Goal: Complete application form

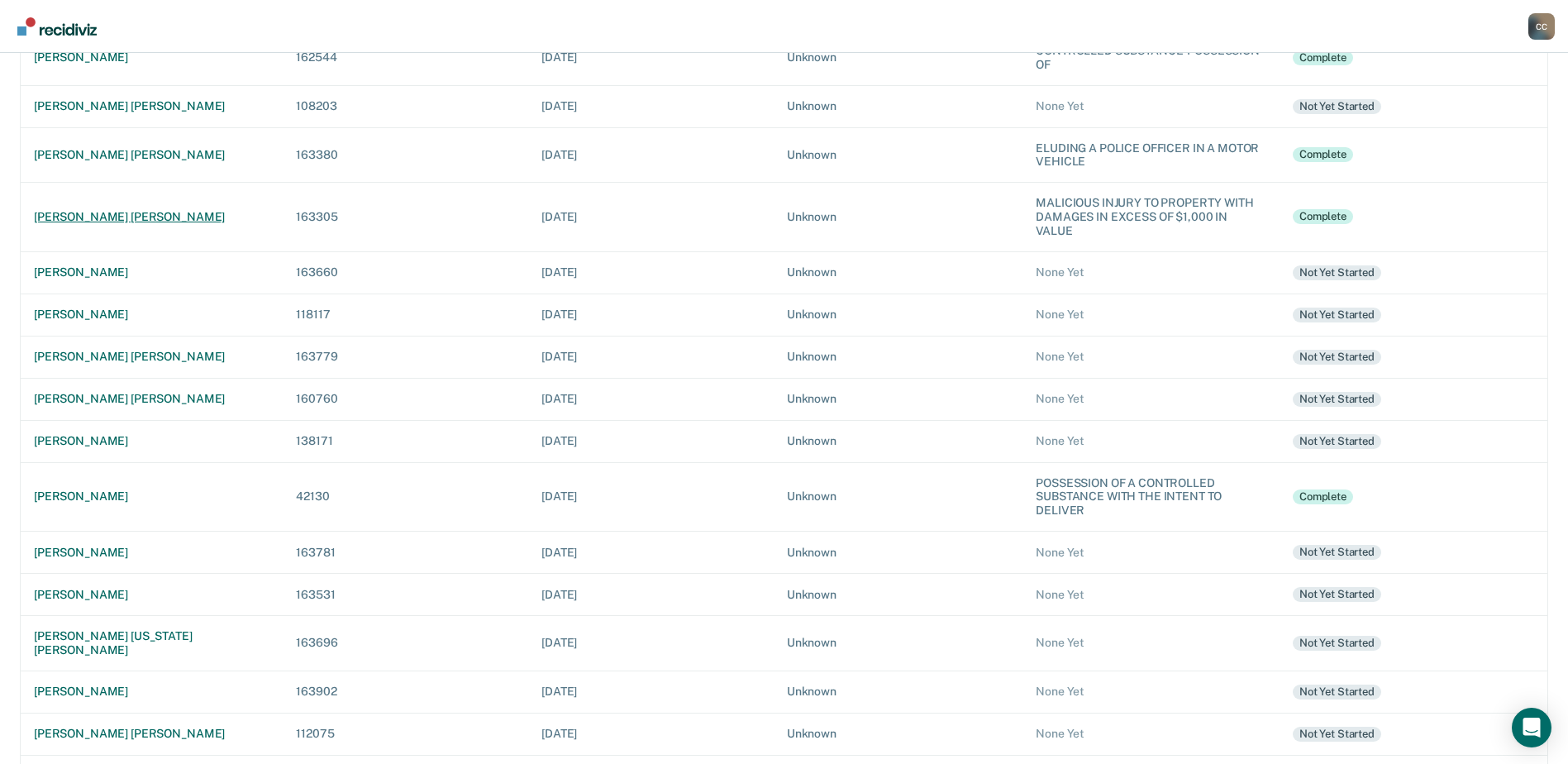
scroll to position [307, 0]
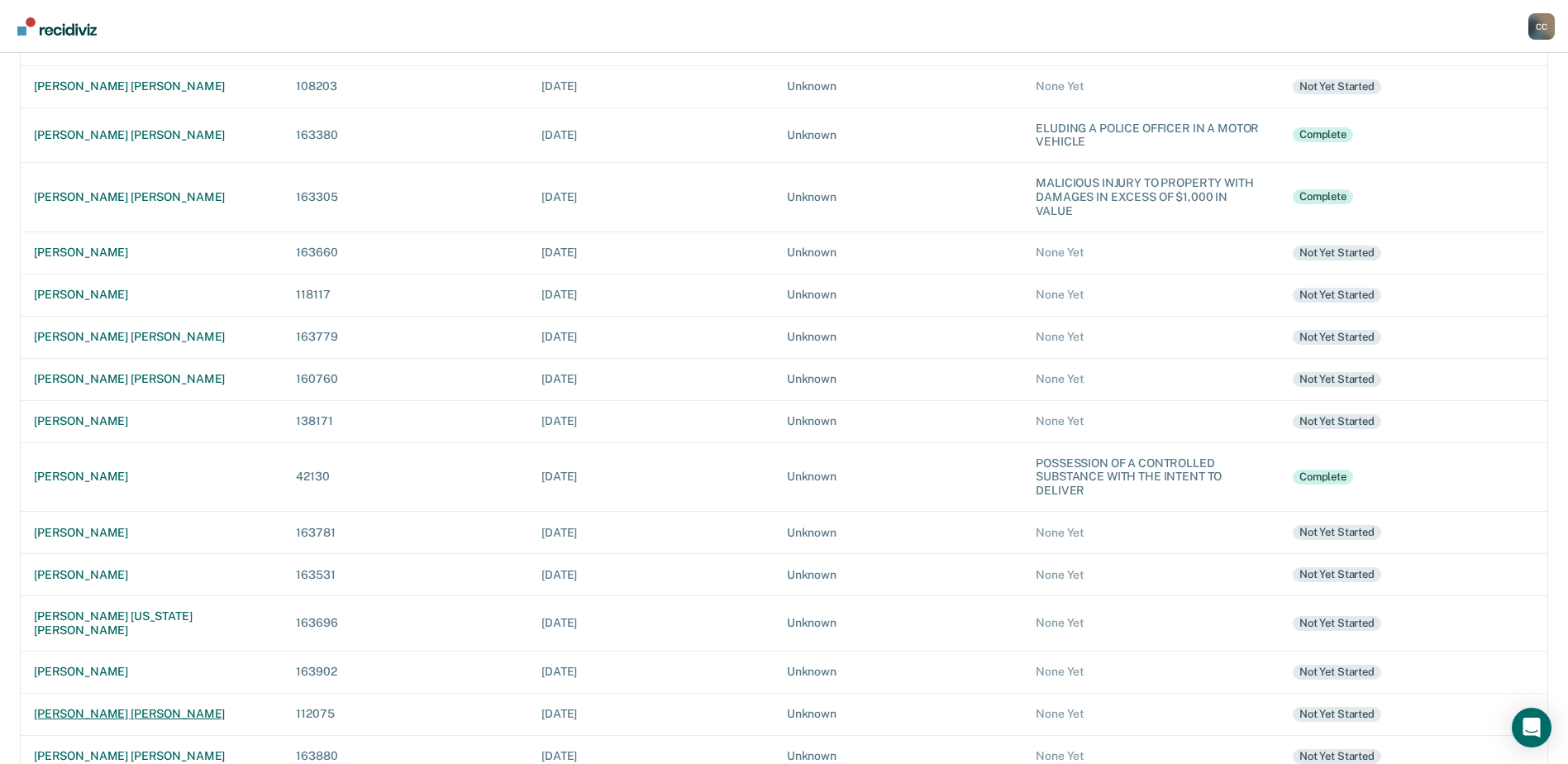
click at [106, 707] on div "[PERSON_NAME] [PERSON_NAME]" at bounding box center [151, 714] width 236 height 14
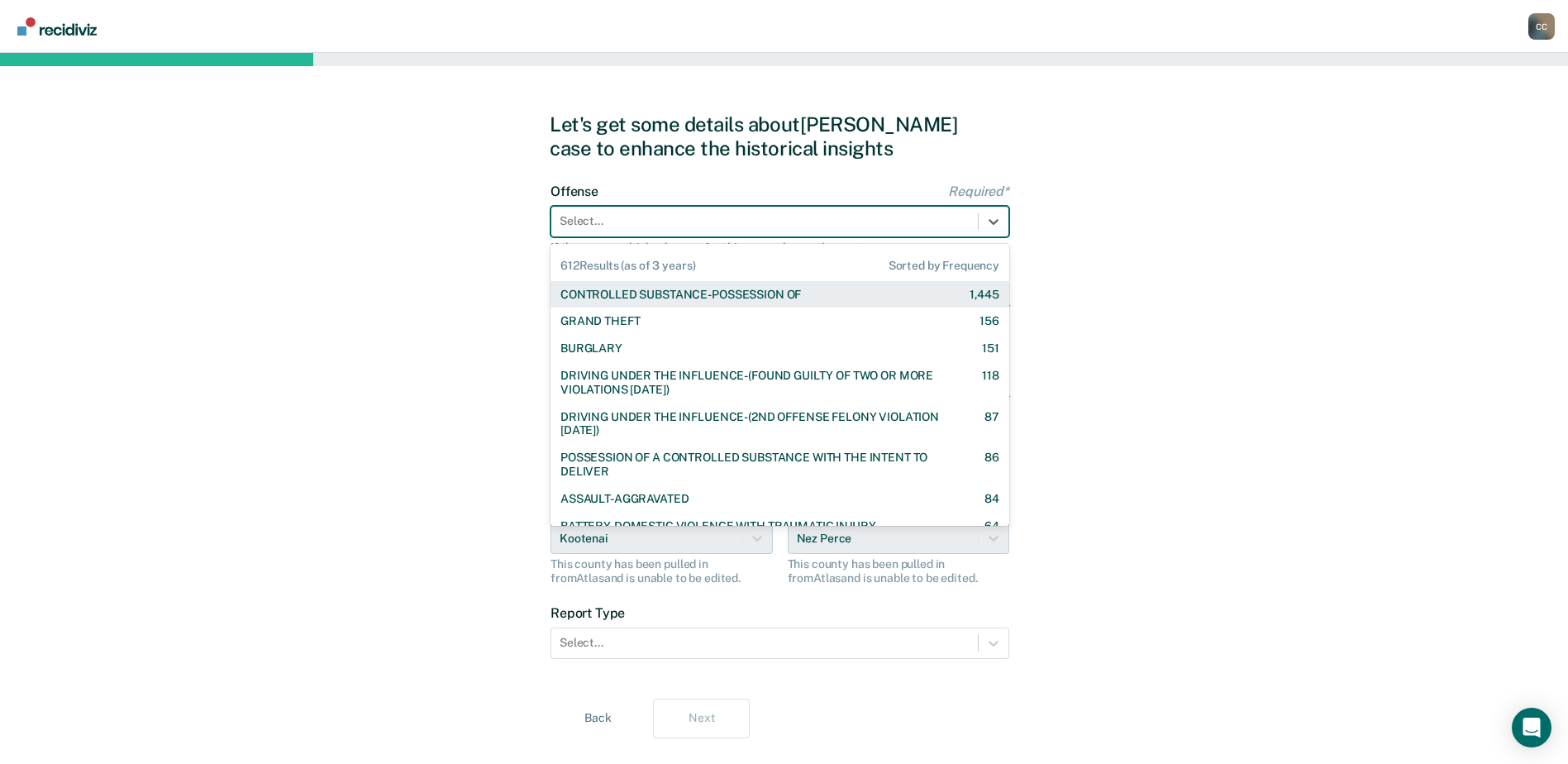
click at [739, 221] on div at bounding box center [764, 221] width 410 height 17
click at [717, 299] on div "CONTROLLED SUBSTANCE-POSSESSION OF" at bounding box center [681, 294] width 240 height 14
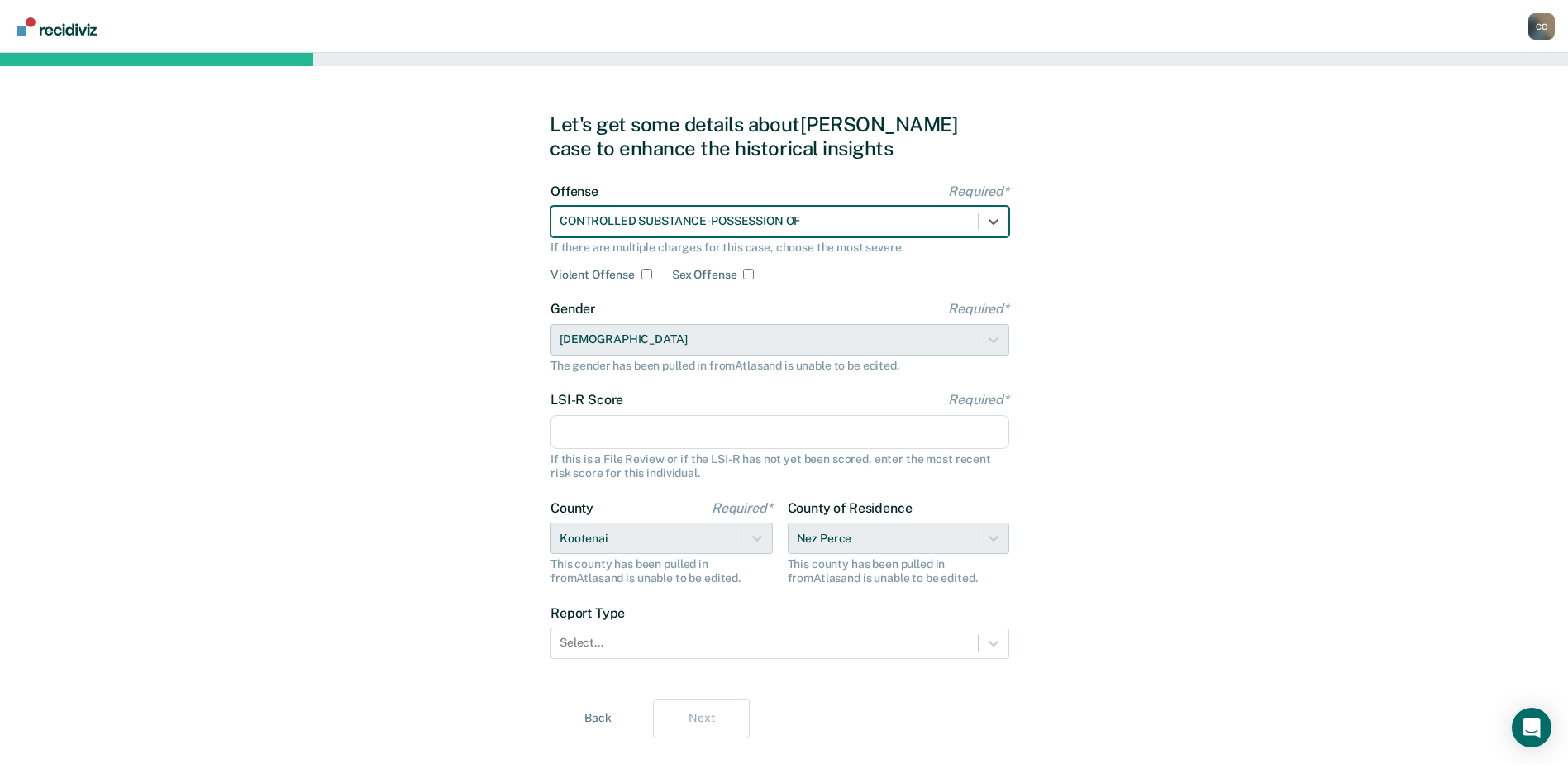
click at [652, 423] on input "LSI-R Score Required*" at bounding box center [779, 433] width 459 height 35
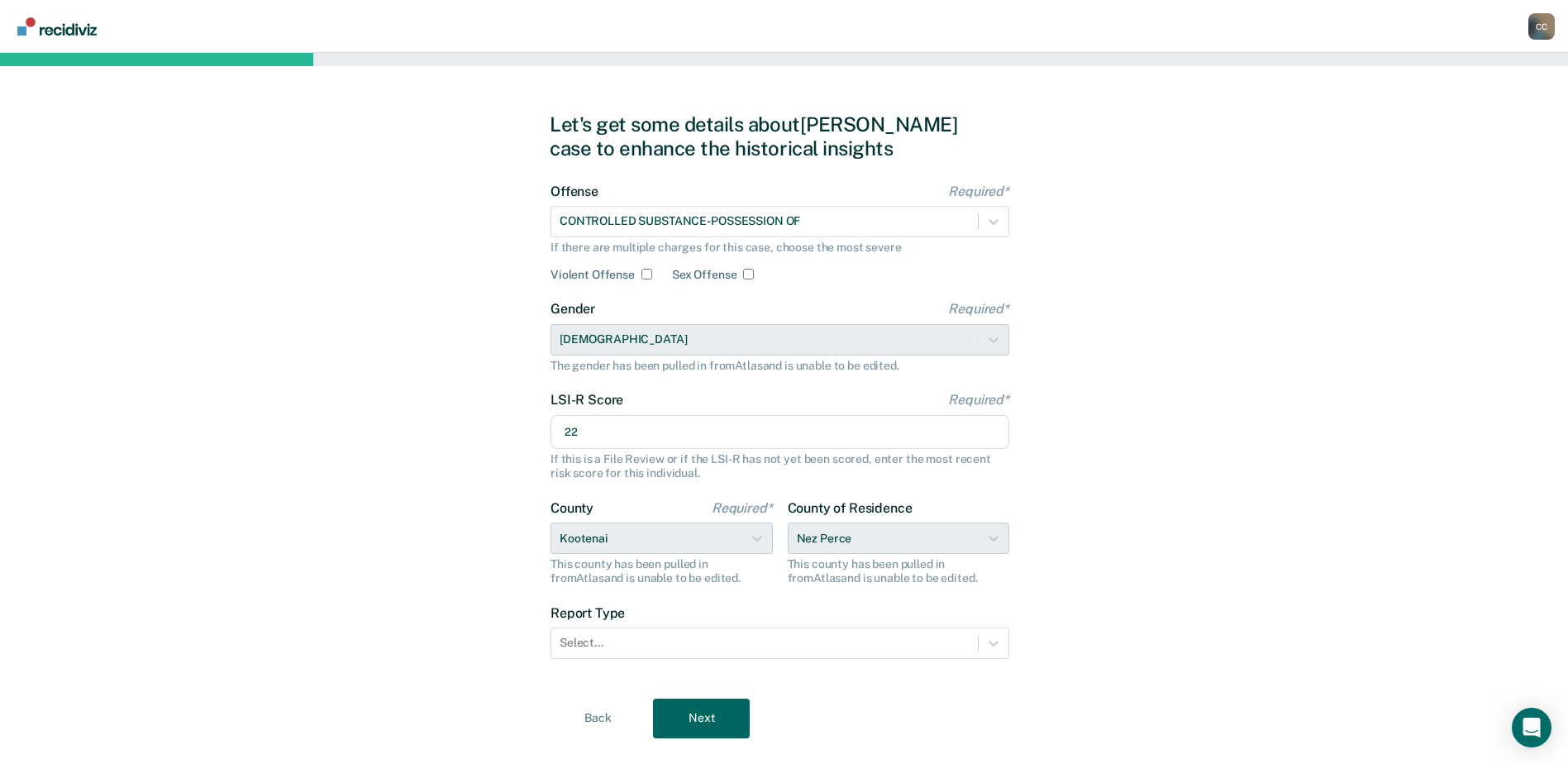
type input "22"
click at [986, 537] on div "County of Residence Nez Perce This county has been pulled in from Atlas and is …" at bounding box center [898, 543] width 222 height 85
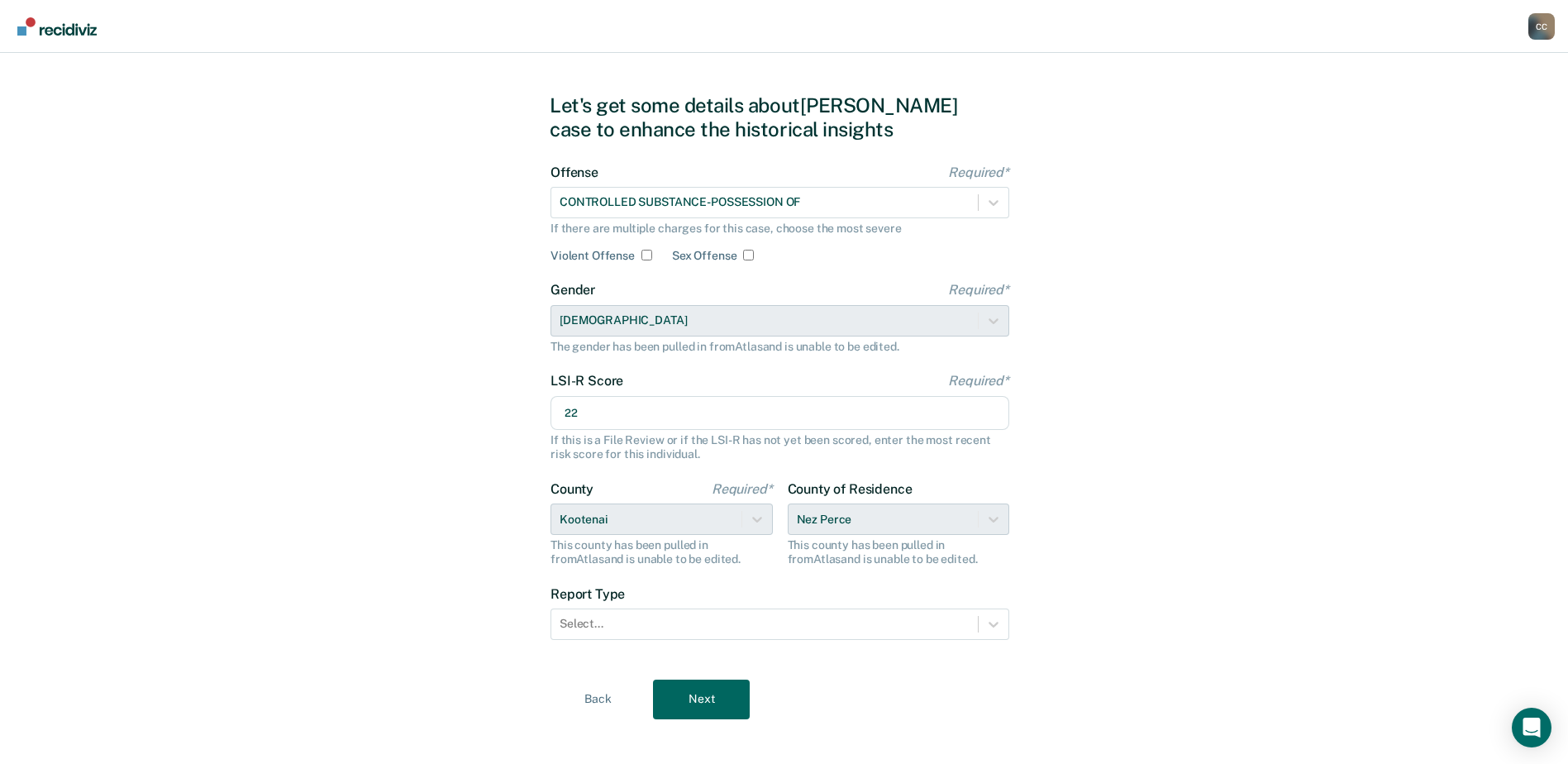
scroll to position [34, 0]
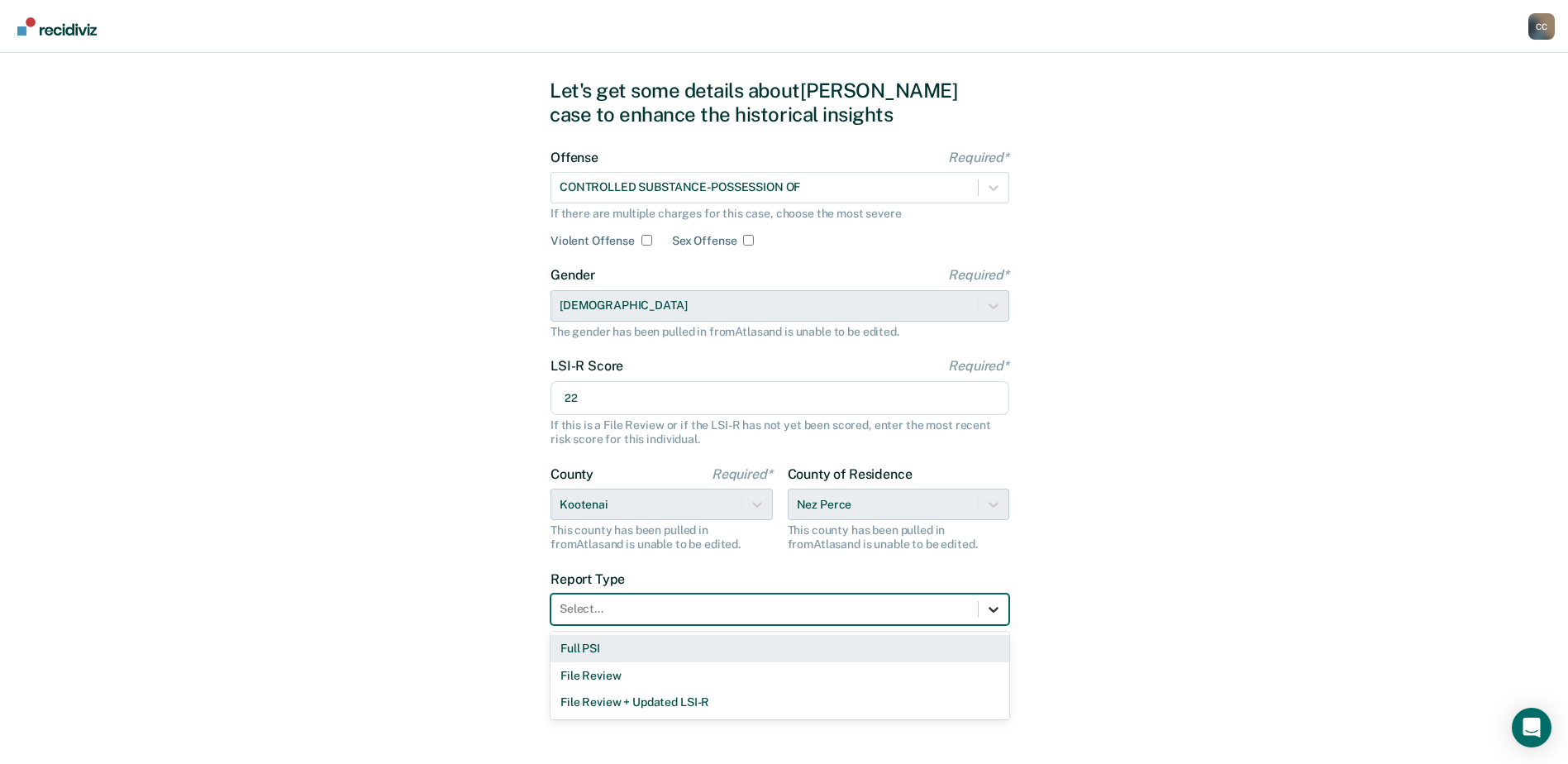
click at [985, 609] on div at bounding box center [993, 610] width 30 height 30
click at [692, 646] on div "Full PSI" at bounding box center [779, 648] width 459 height 27
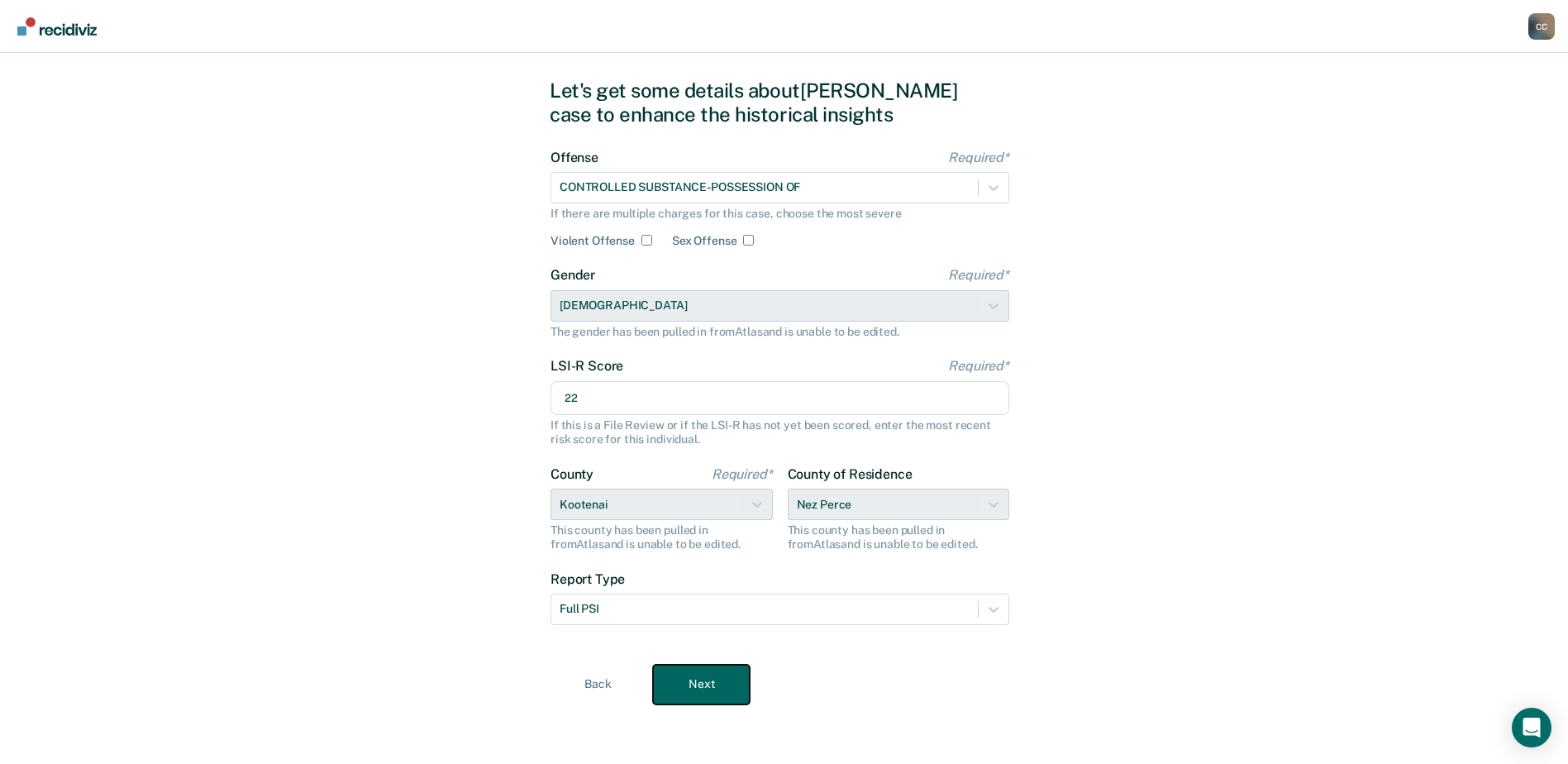
click at [680, 683] on button "Next" at bounding box center [701, 685] width 97 height 40
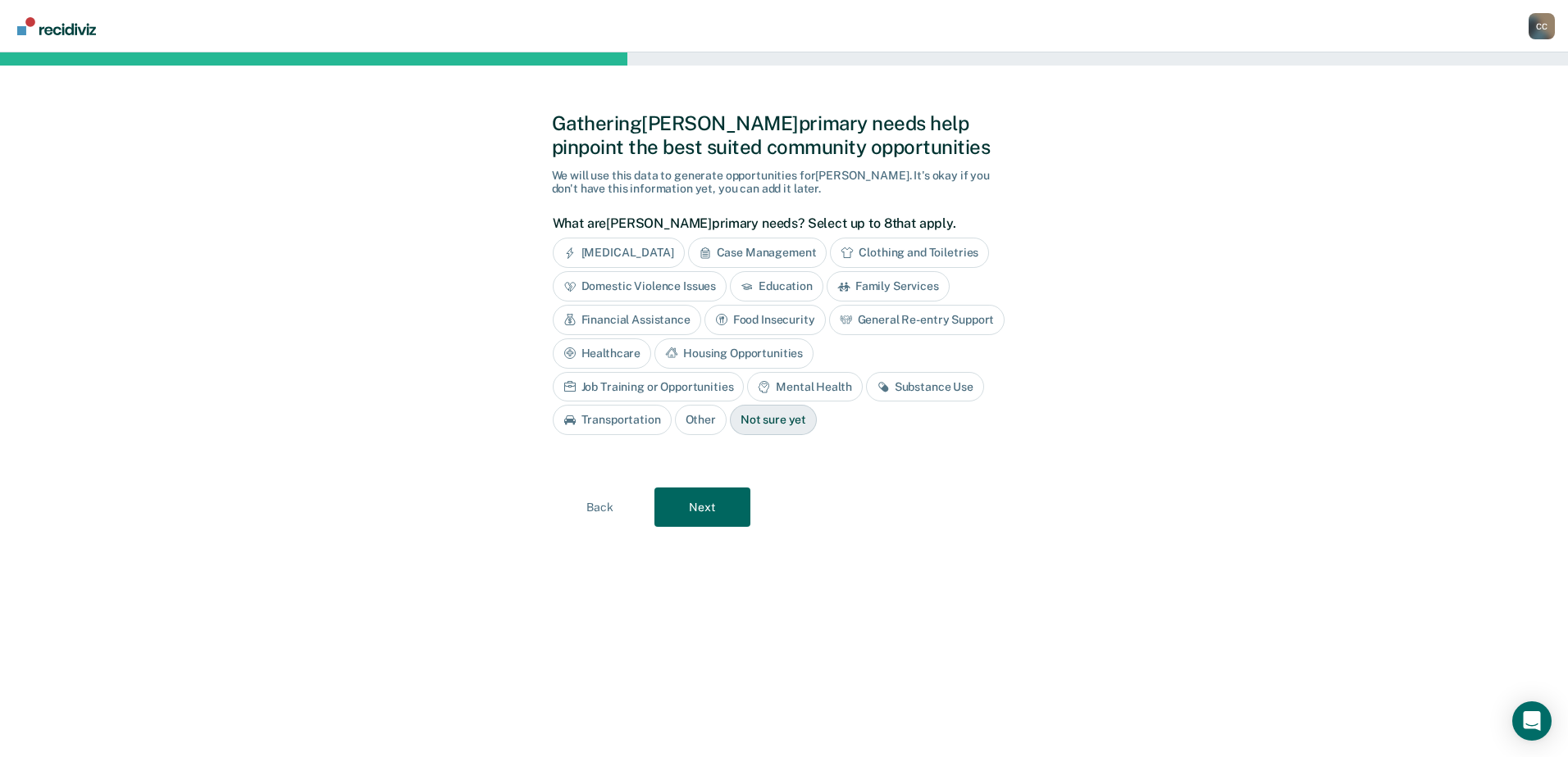
click at [772, 250] on div "Case Management" at bounding box center [757, 252] width 139 height 30
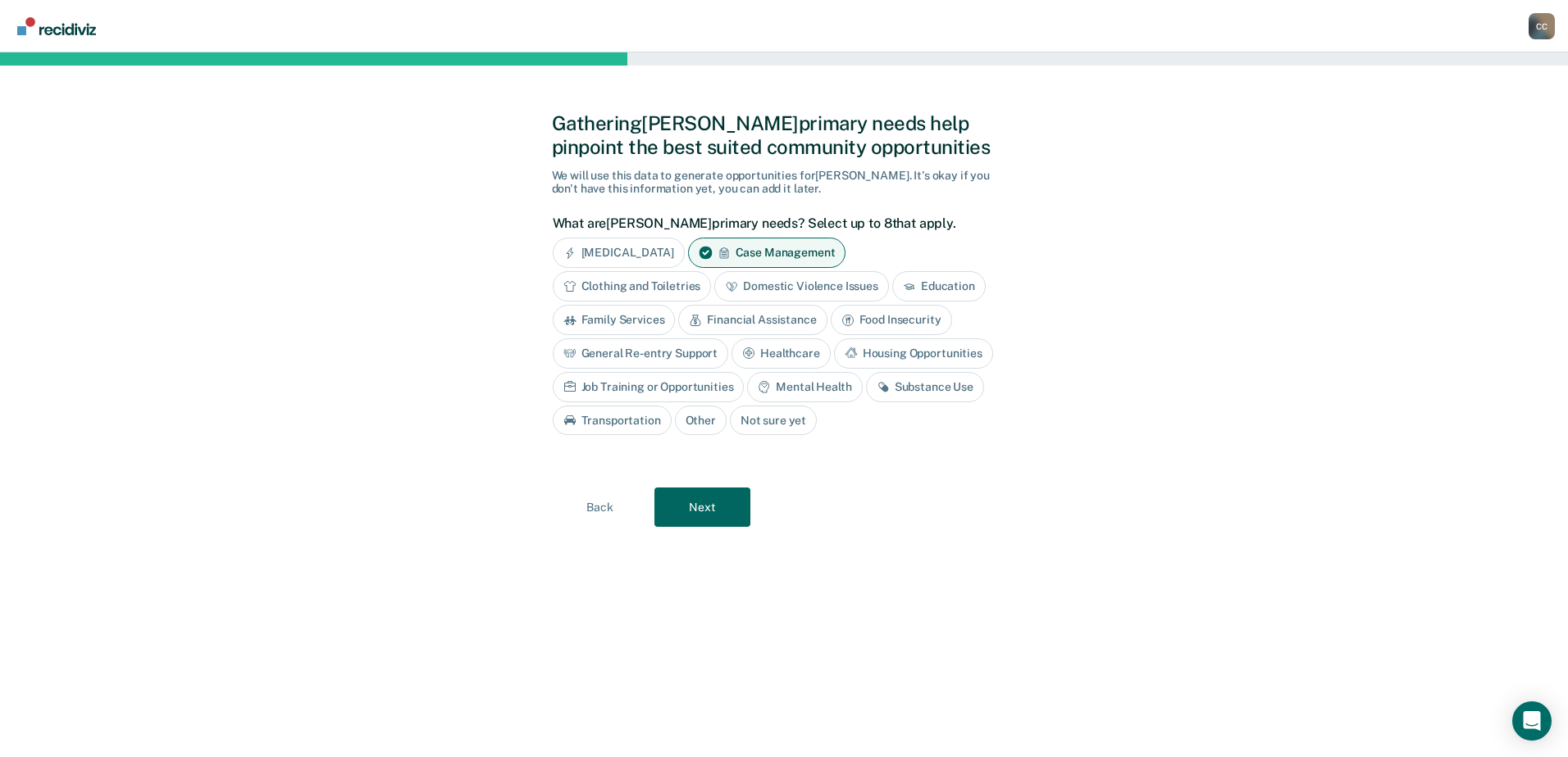
click at [623, 325] on div "Family Services" at bounding box center [614, 319] width 123 height 30
click at [918, 350] on div "Housing Opportunities" at bounding box center [914, 353] width 159 height 30
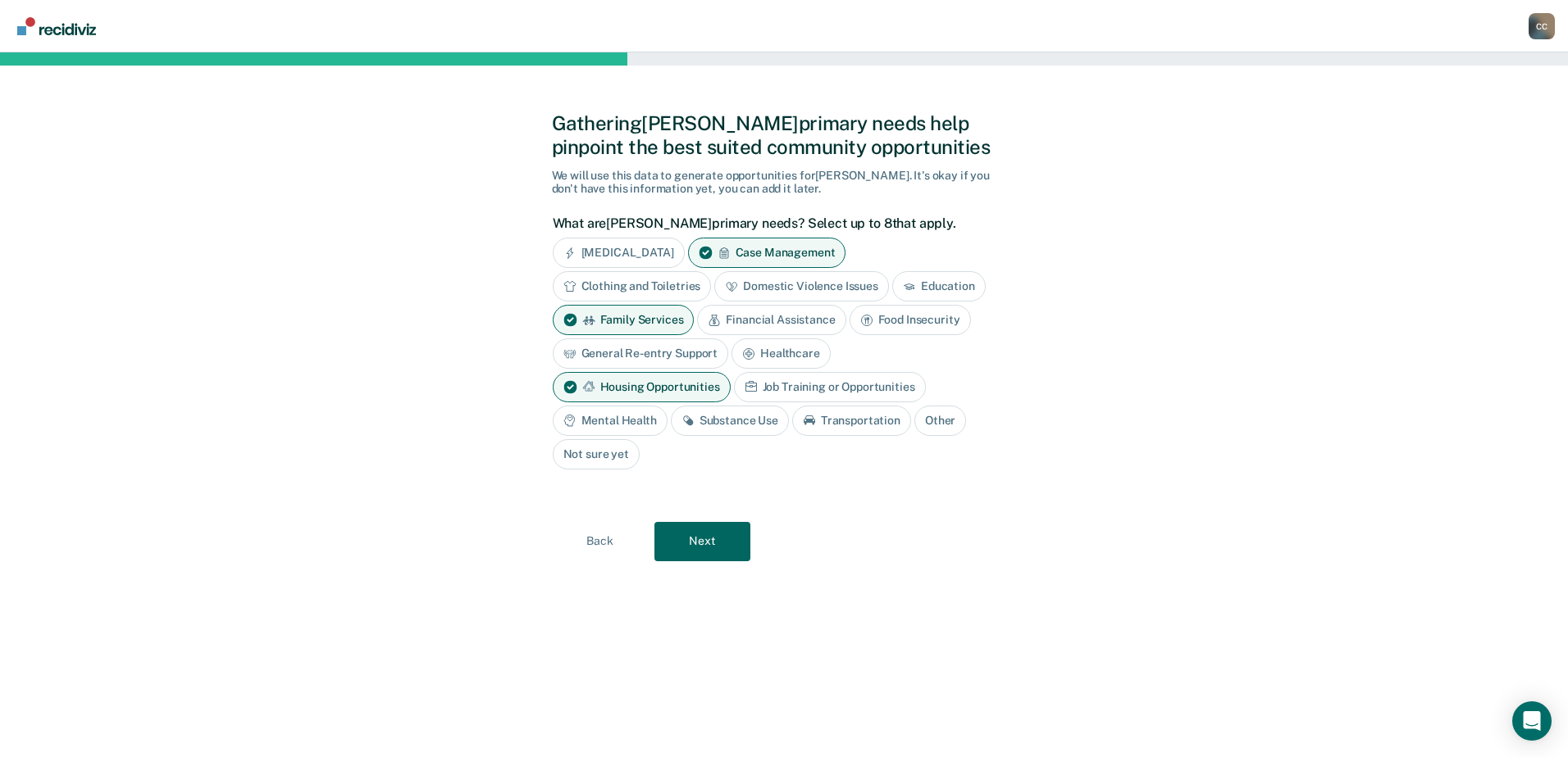
click at [732, 420] on div "Substance Use" at bounding box center [730, 420] width 118 height 30
click at [714, 539] on button "Next" at bounding box center [702, 542] width 96 height 40
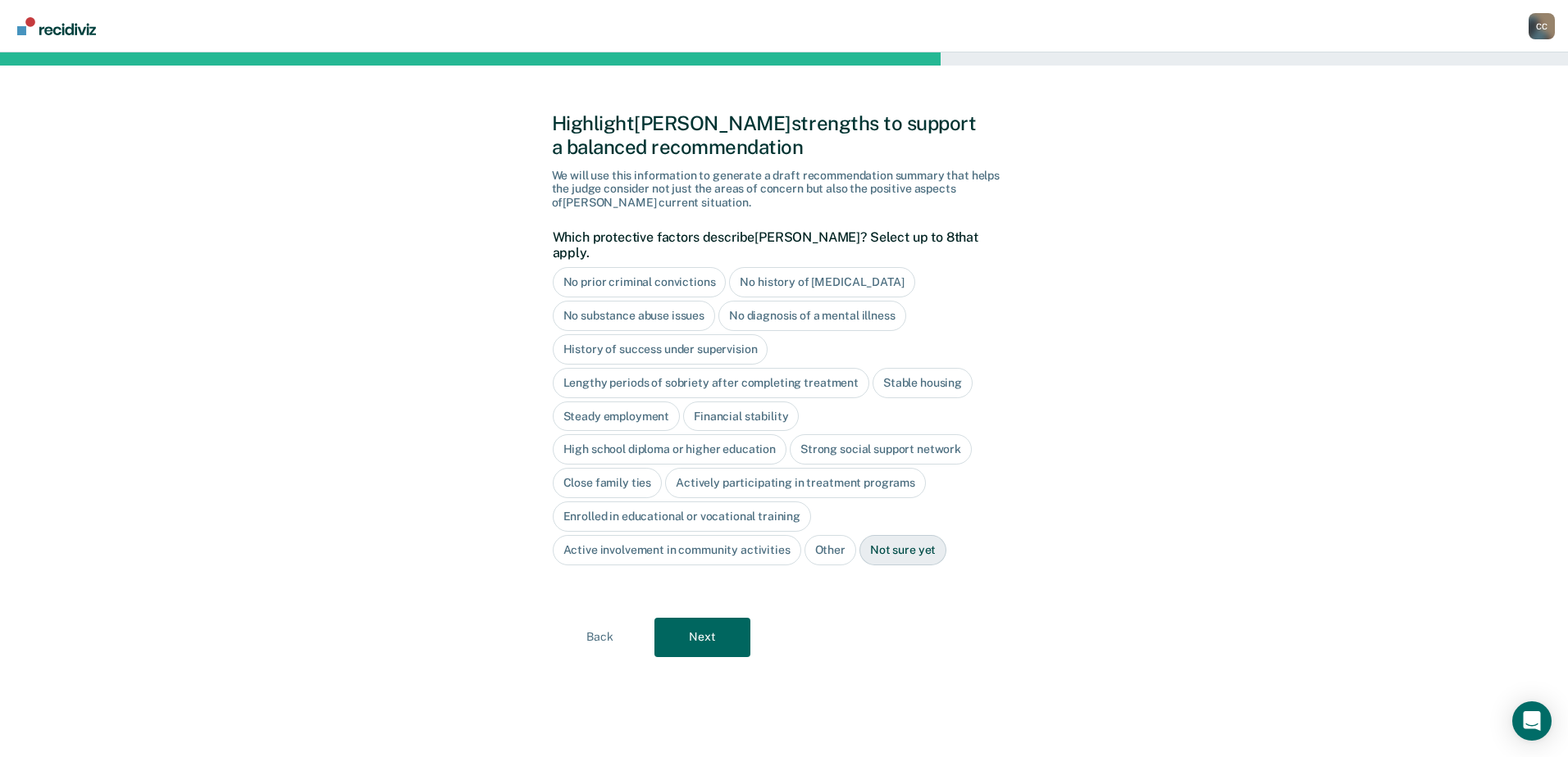
click at [749, 434] on div "High school diploma or higher education" at bounding box center [670, 449] width 235 height 30
click at [749, 434] on div "High school diploma or higher education" at bounding box center [679, 449] width 253 height 30
click at [719, 368] on div "Lengthy periods of sobriety after completing treatment" at bounding box center [711, 382] width 317 height 30
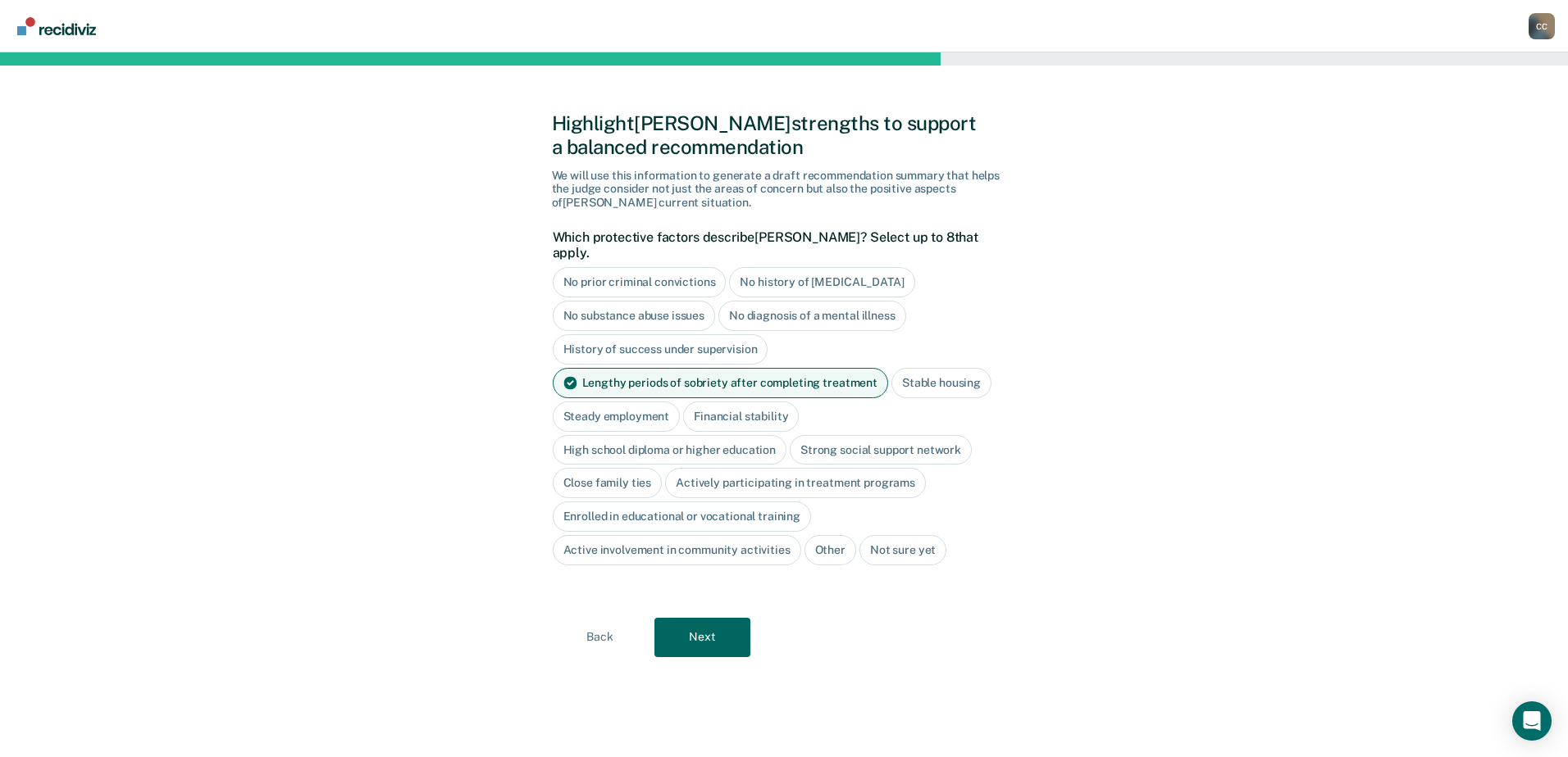
click at [768, 368] on div "Lengthy periods of sobriety after completing treatment" at bounding box center [720, 382] width 335 height 30
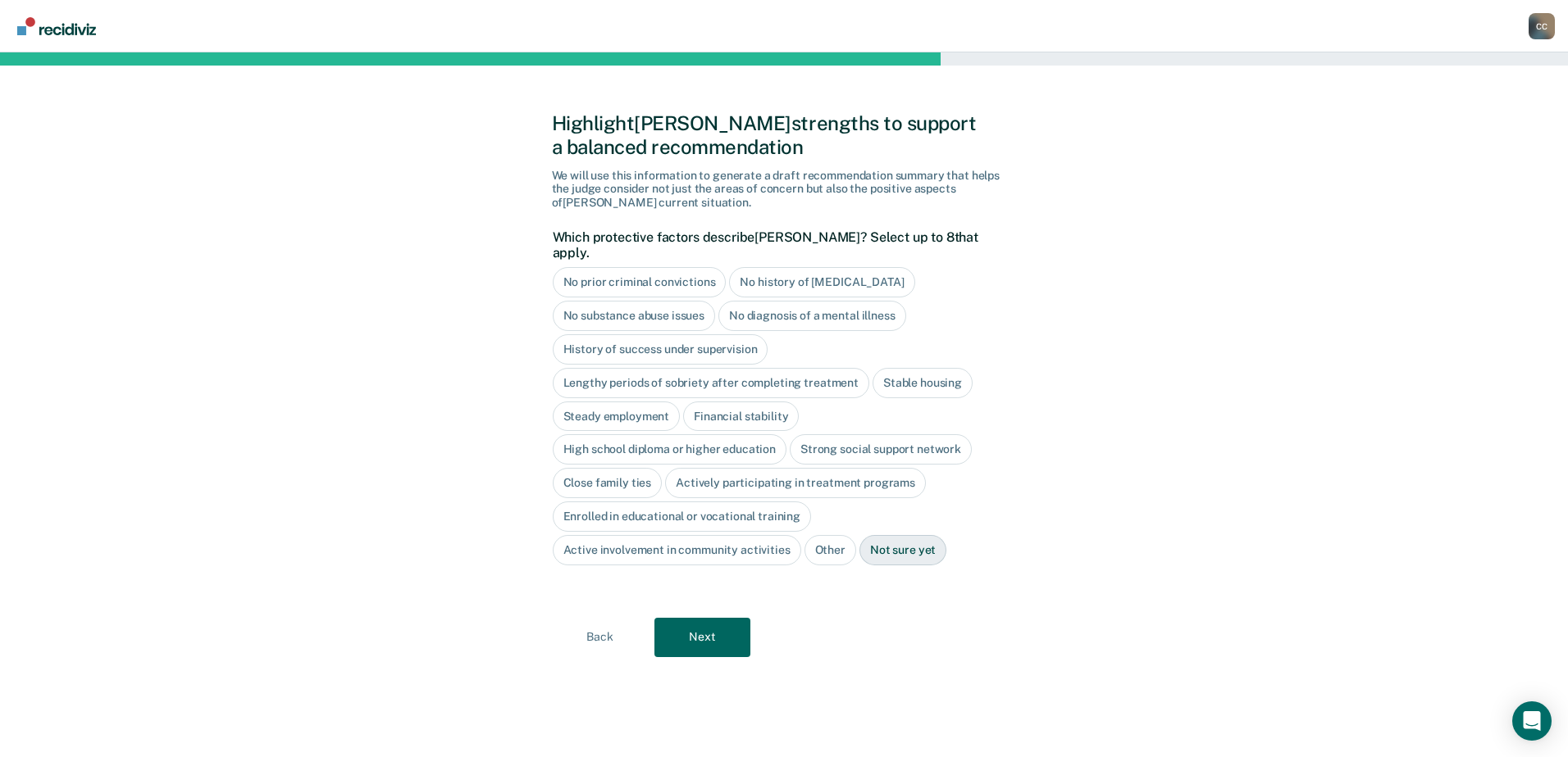
click at [874, 436] on div "Strong social support network" at bounding box center [880, 449] width 182 height 30
click at [703, 618] on button "Next" at bounding box center [702, 638] width 96 height 40
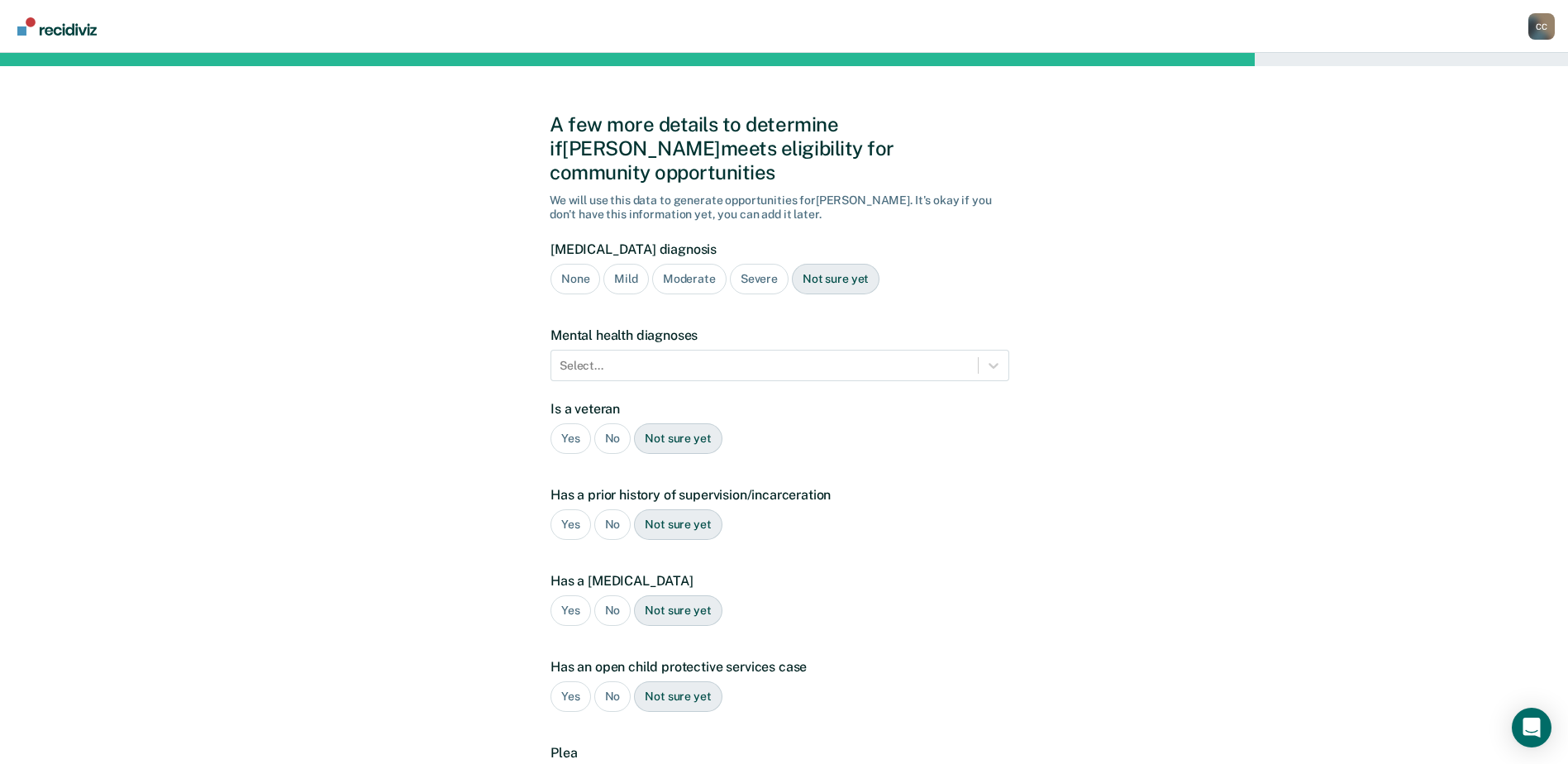
click at [771, 264] on div "Severe" at bounding box center [758, 279] width 58 height 30
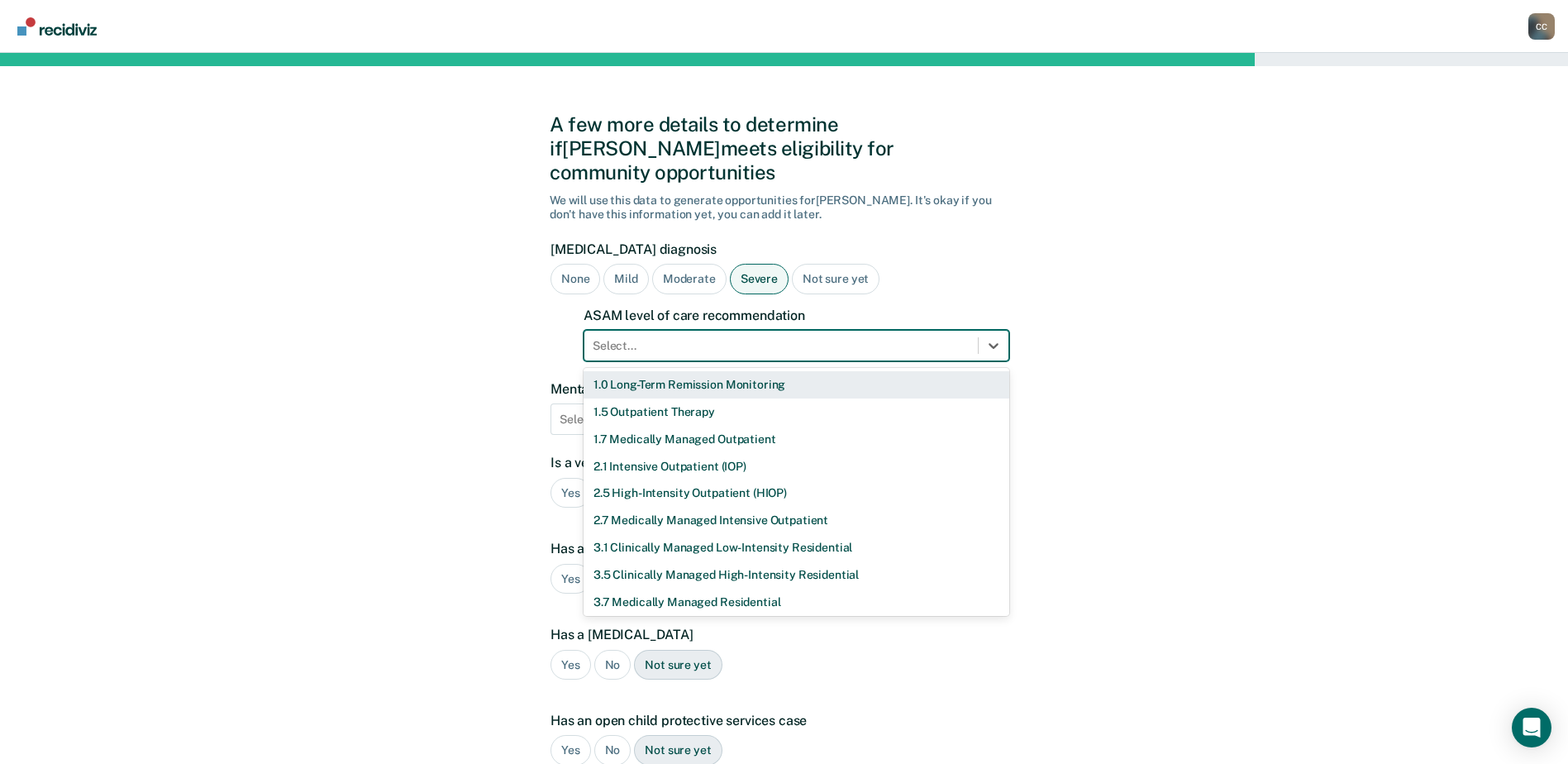
click at [729, 337] on div at bounding box center [781, 346] width 377 height 17
click at [683, 399] on div "1.5 Outpatient Therapy" at bounding box center [796, 412] width 426 height 27
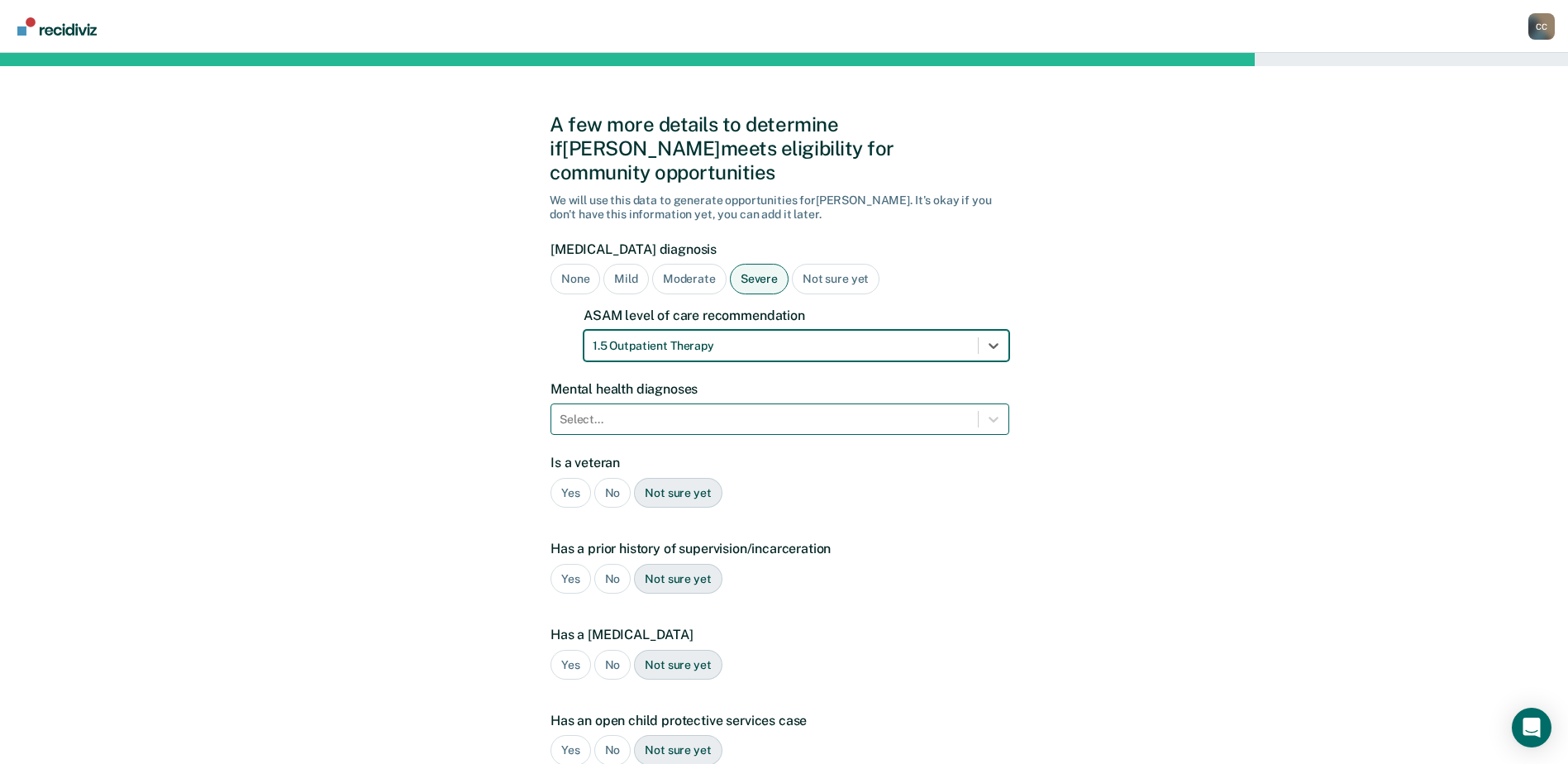
click at [680, 411] on div at bounding box center [764, 420] width 410 height 17
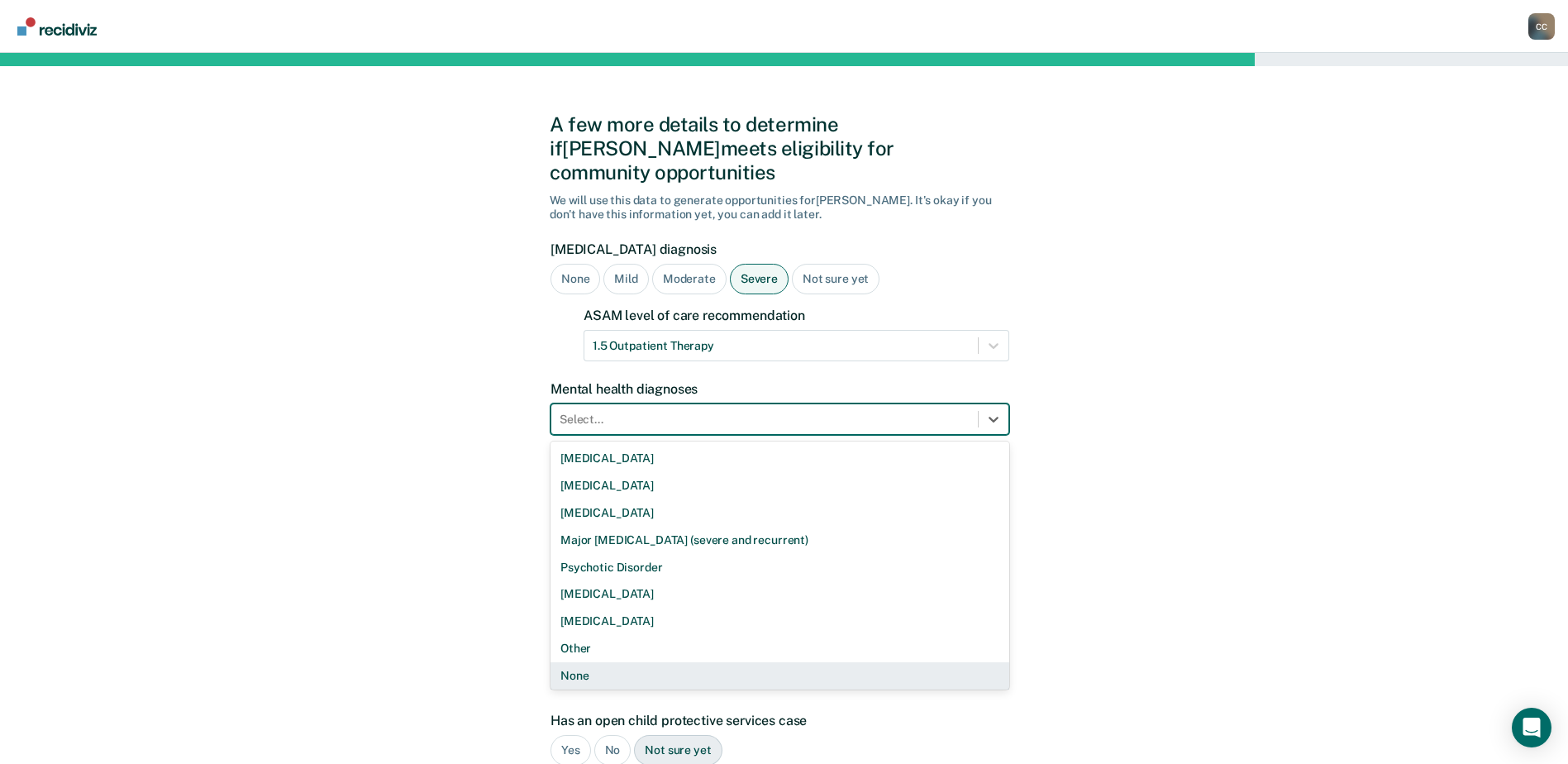
click at [622, 663] on div "None" at bounding box center [779, 676] width 459 height 27
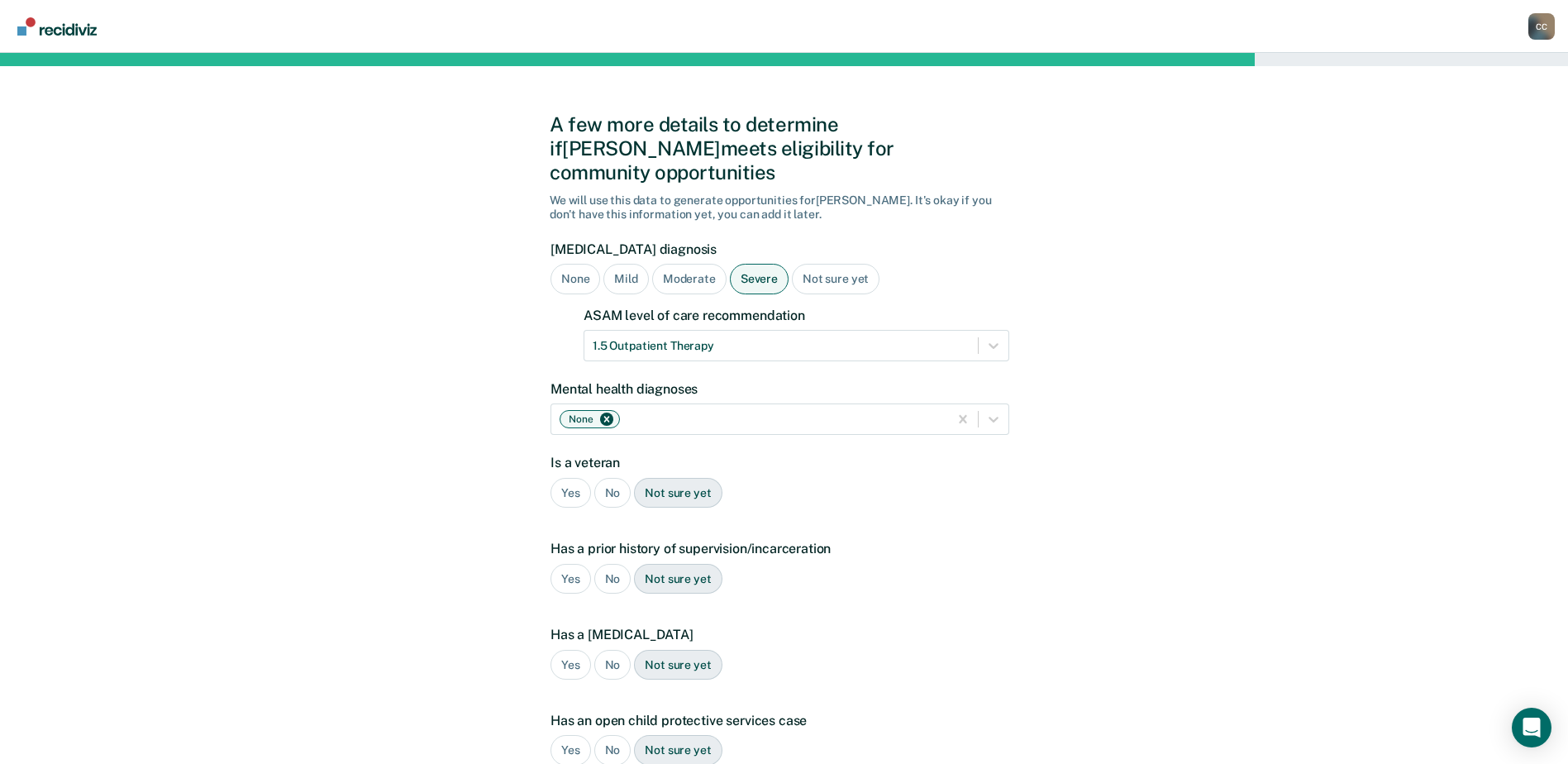
click at [616, 478] on div "No" at bounding box center [613, 493] width 37 height 30
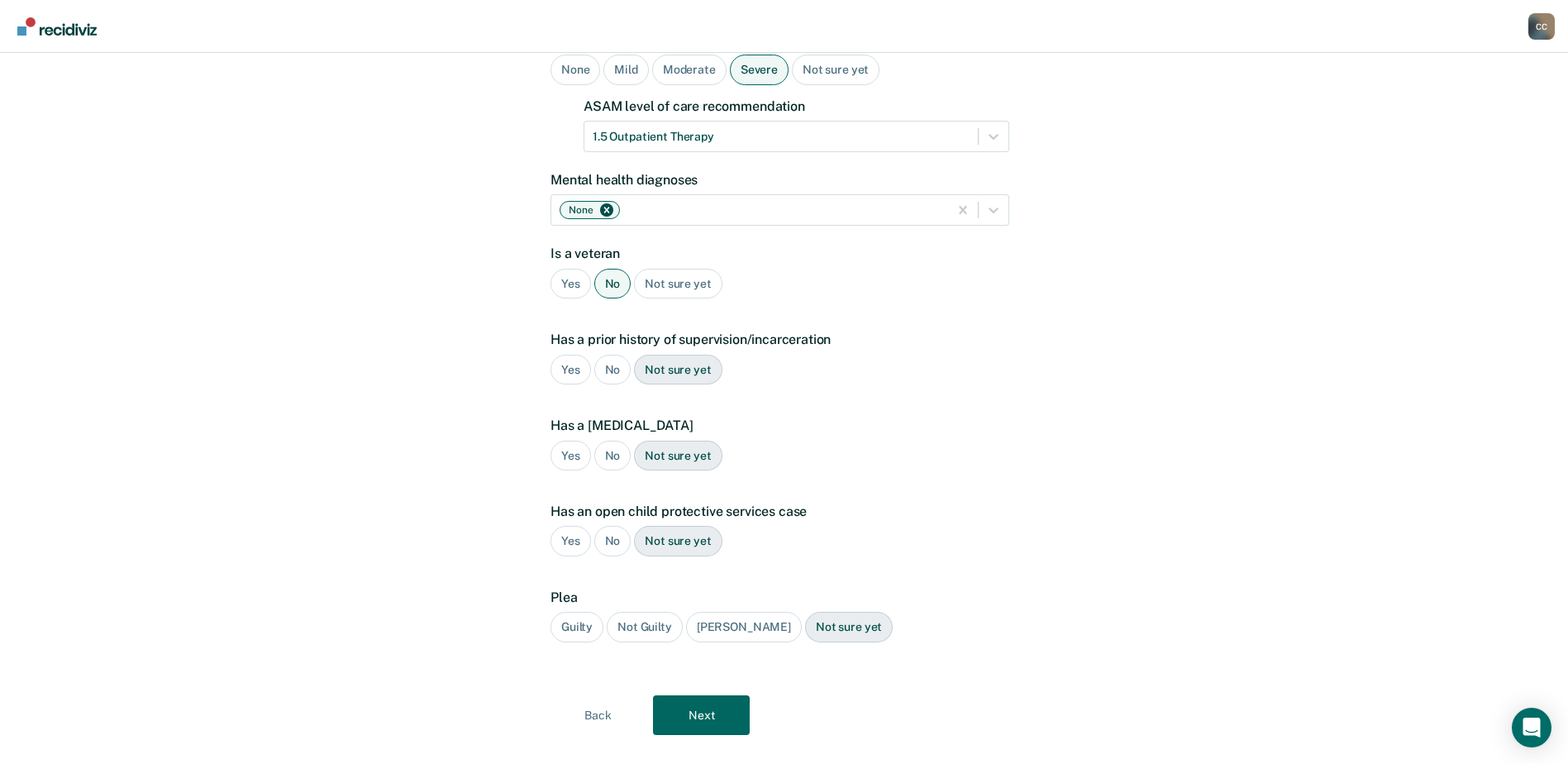
scroll to position [216, 0]
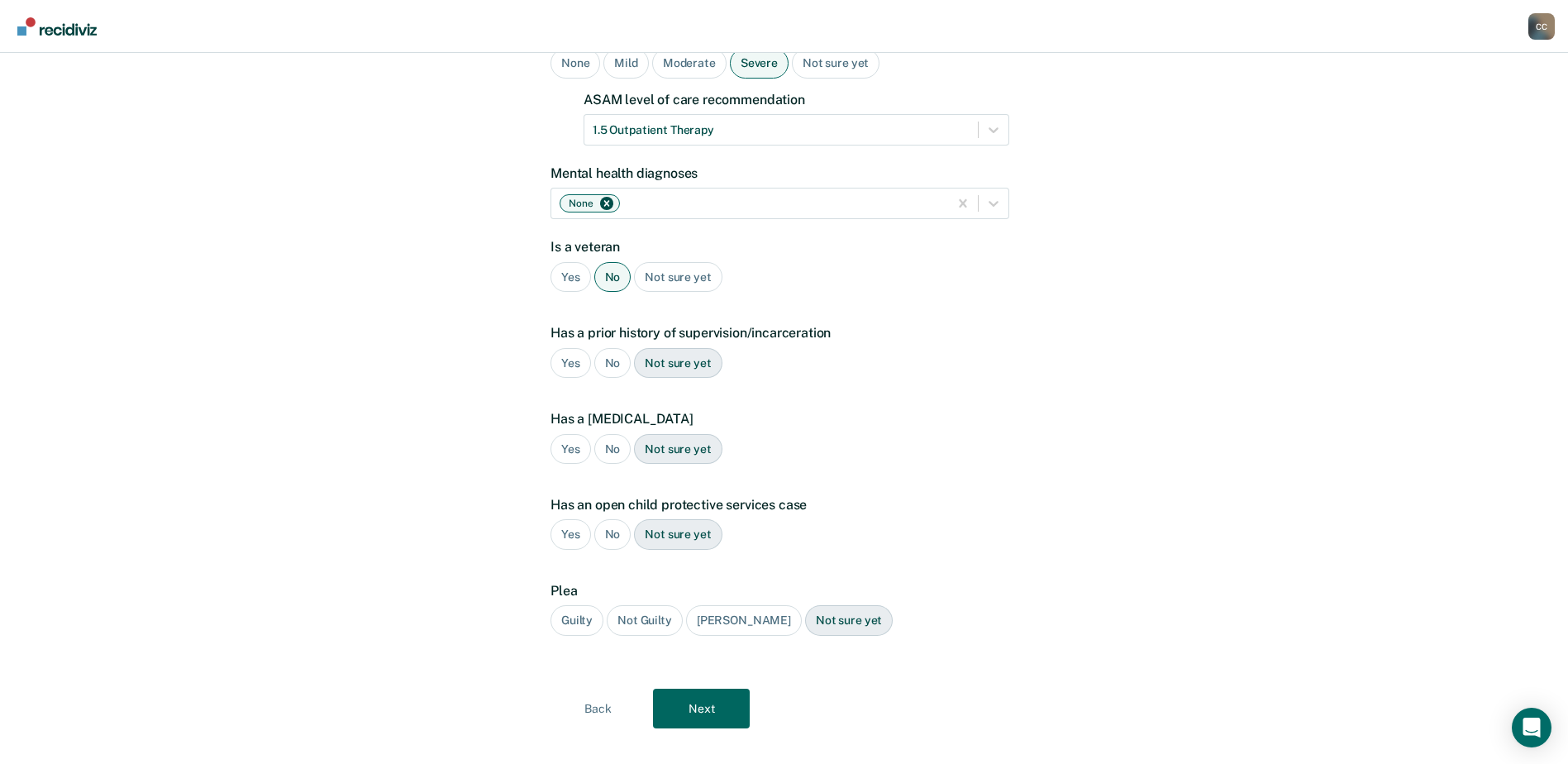
click at [568, 348] on div "Yes" at bounding box center [570, 363] width 41 height 30
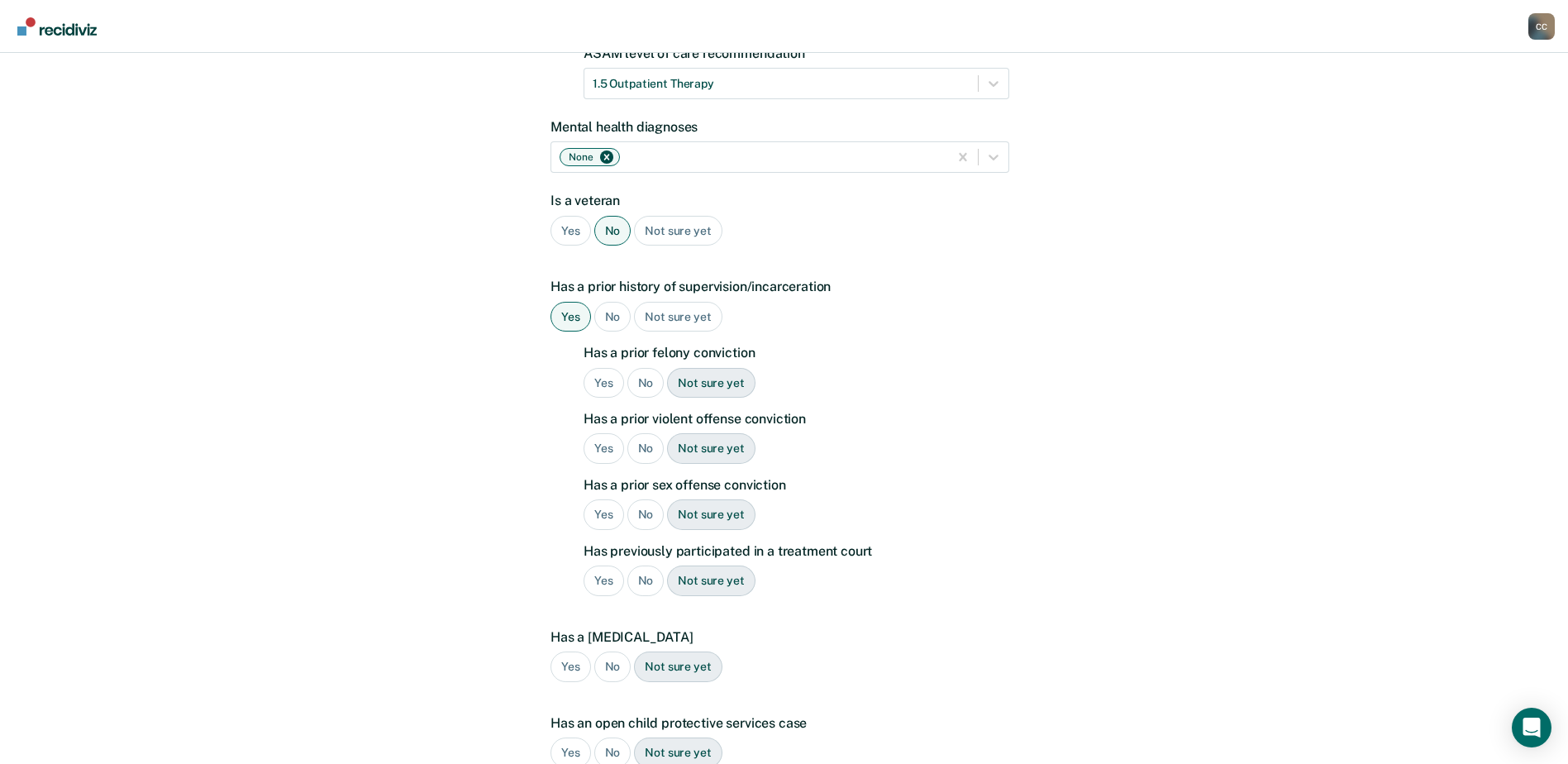
scroll to position [382, 0]
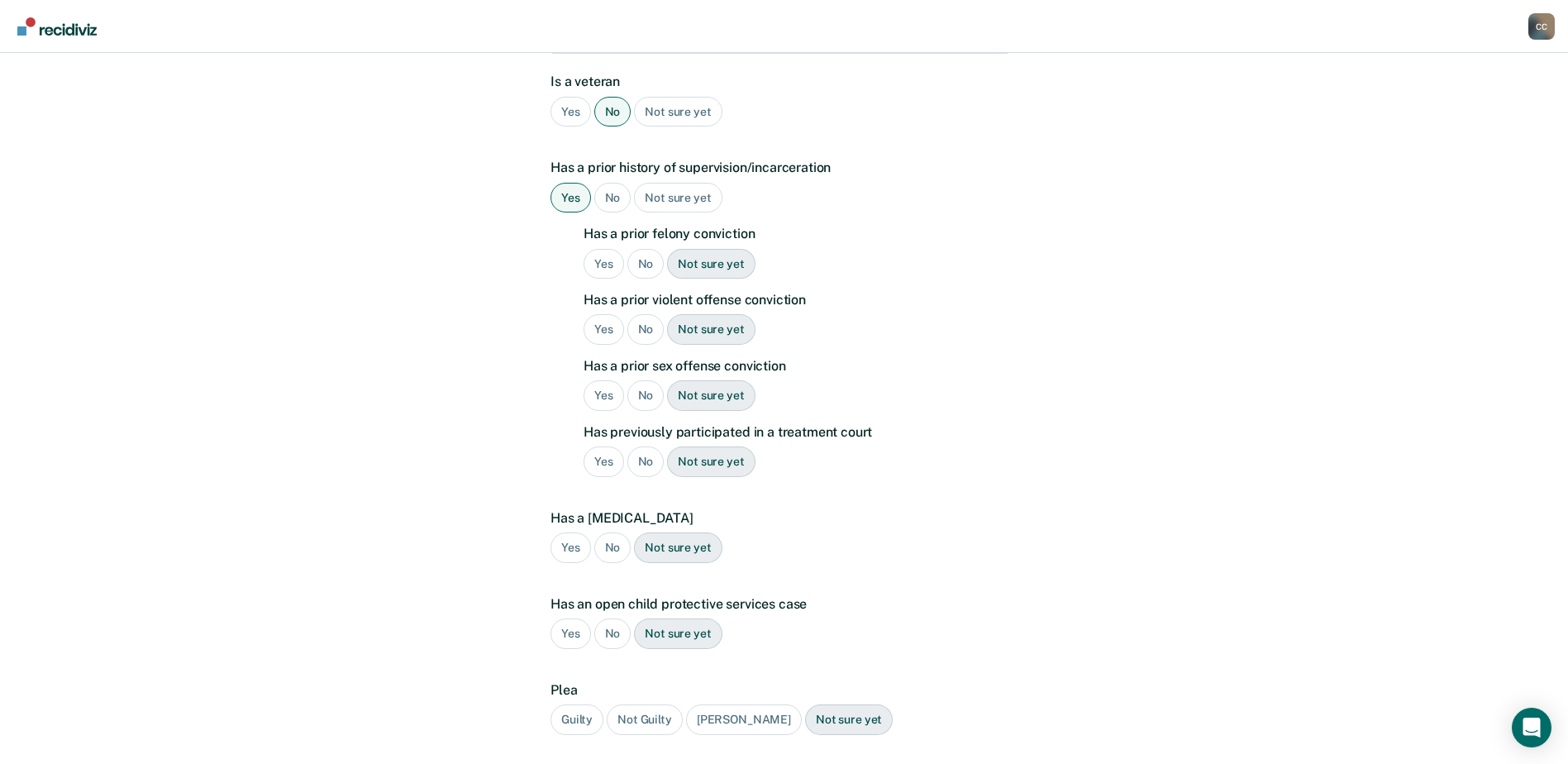
click at [606, 249] on div "Yes" at bounding box center [603, 264] width 41 height 30
click at [613, 314] on div "Yes" at bounding box center [603, 329] width 41 height 30
click at [646, 381] on div "No" at bounding box center [646, 396] width 37 height 30
click at [596, 447] on div "Yes" at bounding box center [603, 462] width 41 height 30
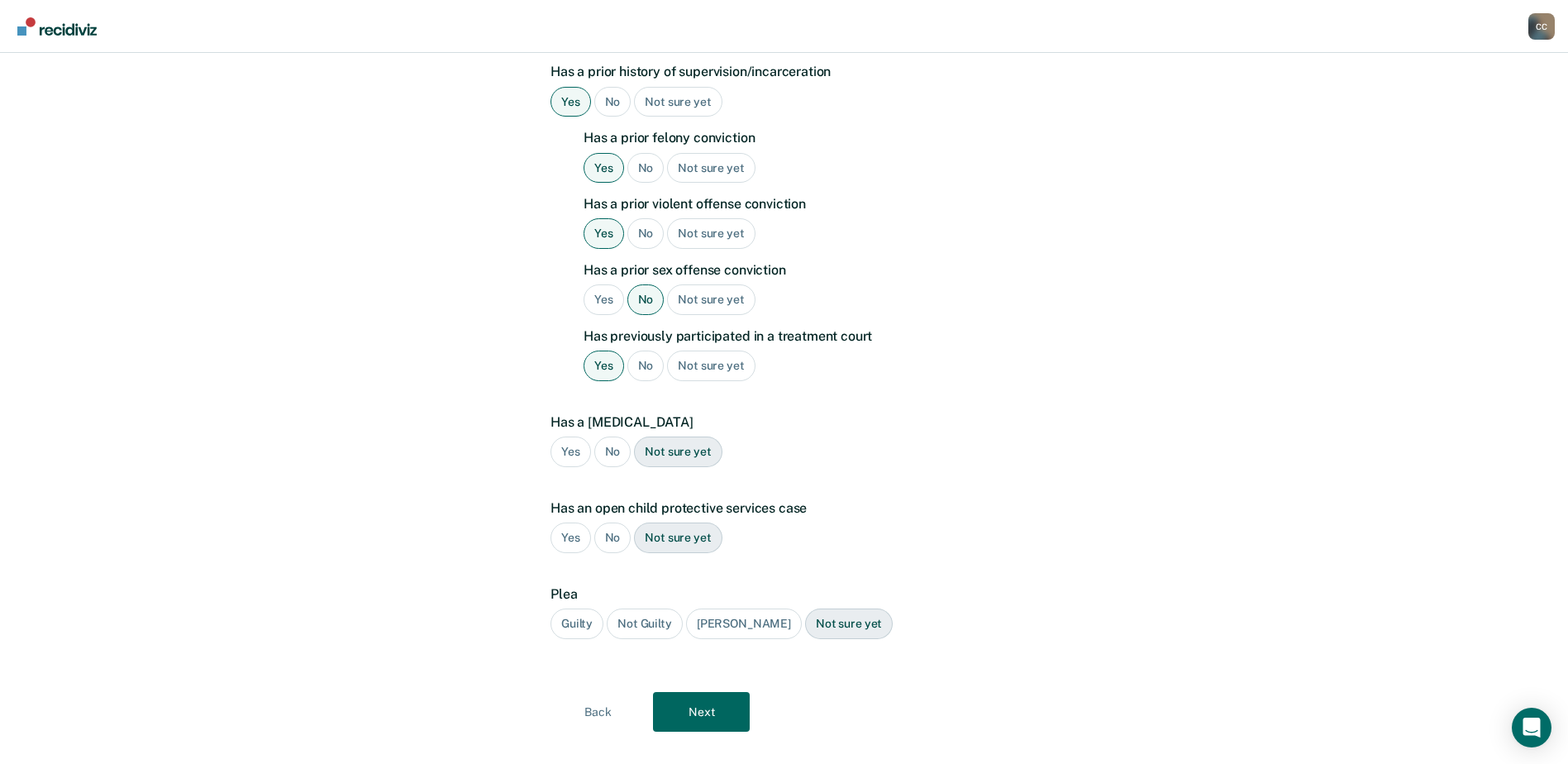
scroll to position [481, 0]
click at [606, 434] on div "No" at bounding box center [613, 449] width 37 height 30
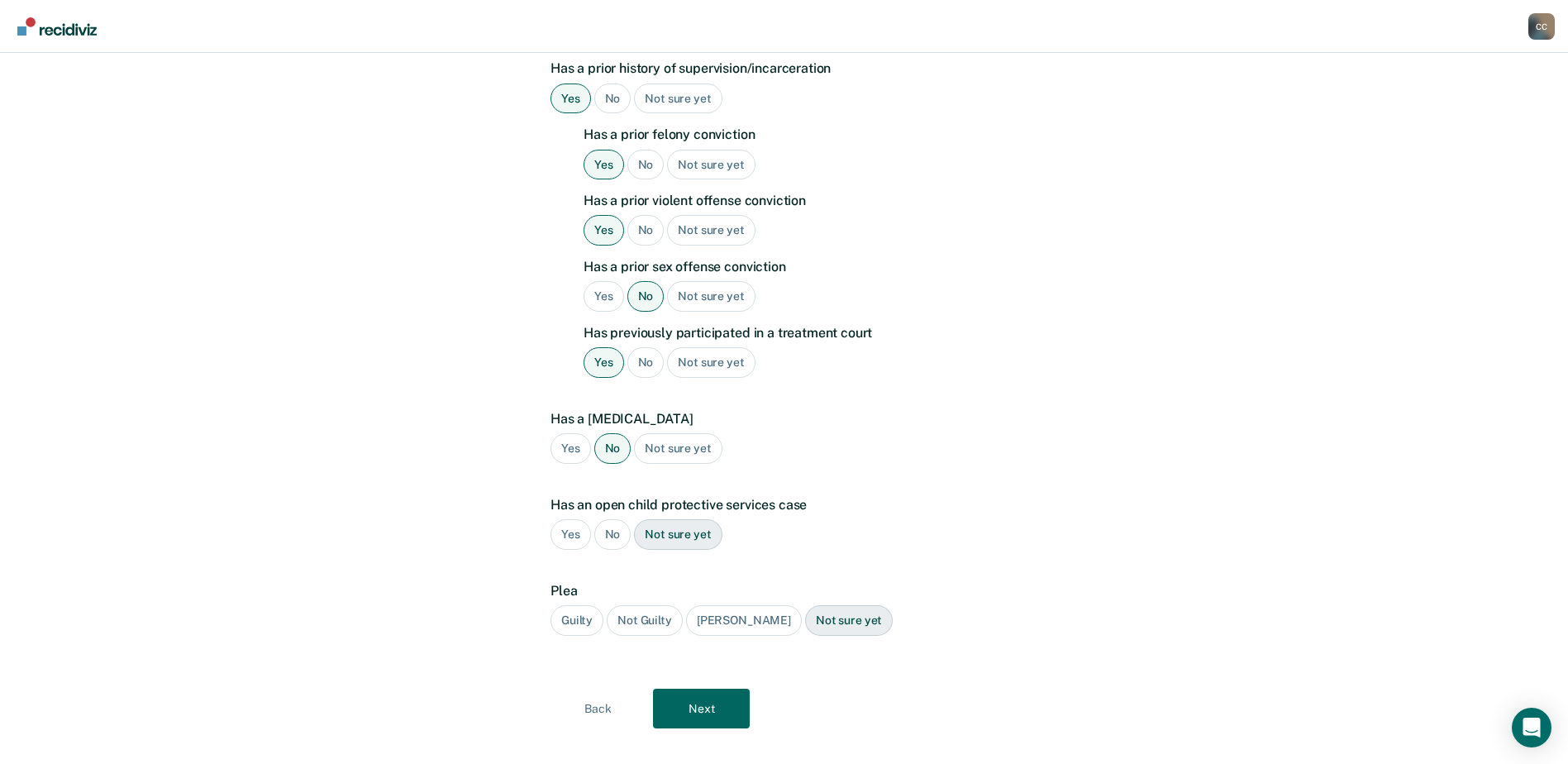
click at [616, 519] on div "No" at bounding box center [613, 534] width 37 height 30
click at [583, 605] on div "Guilty" at bounding box center [576, 620] width 53 height 30
click at [710, 689] on button "Next" at bounding box center [701, 709] width 97 height 40
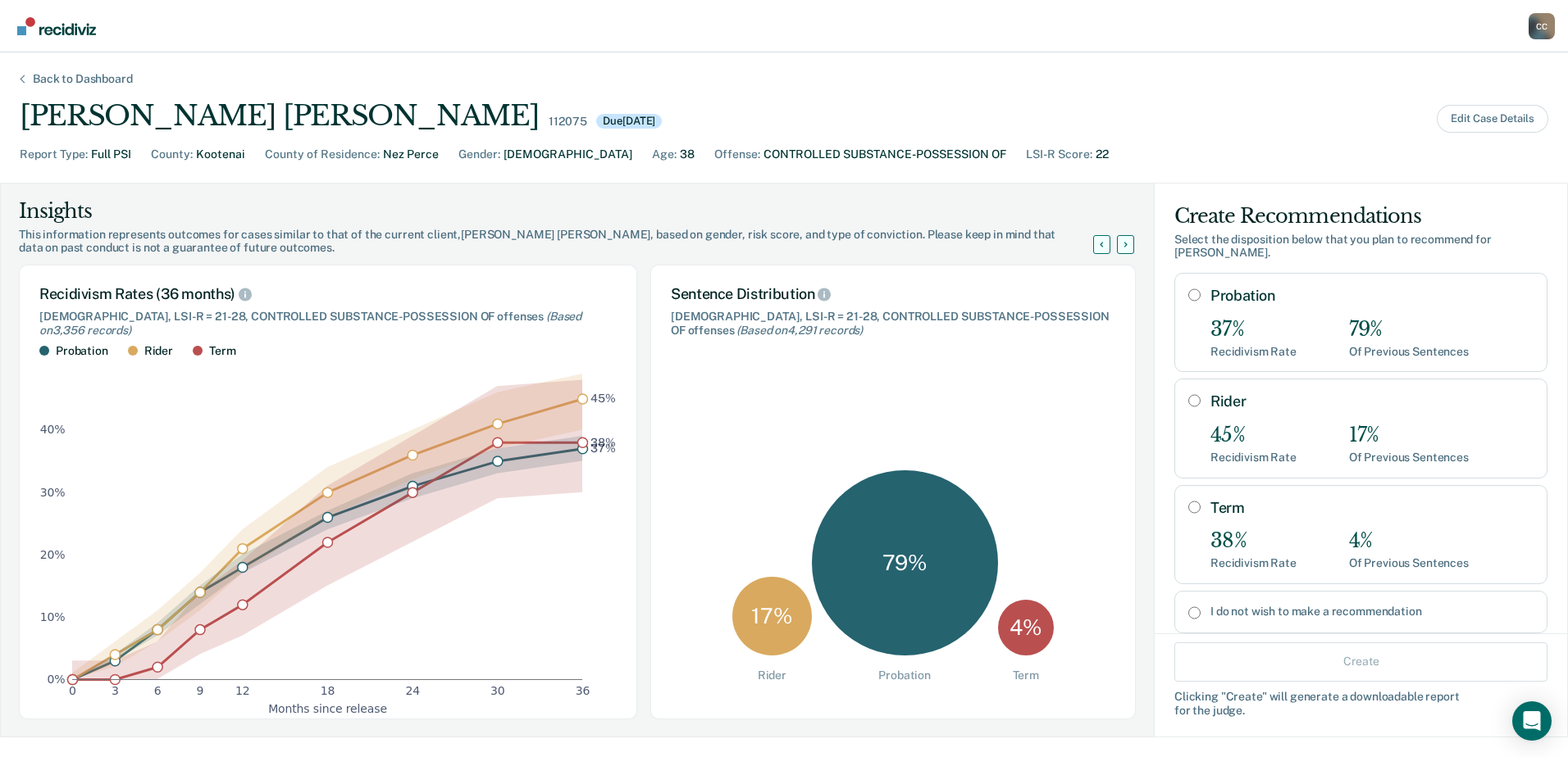
click at [1188, 394] on input "Rider" at bounding box center [1194, 401] width 12 height 13
radio input "true"
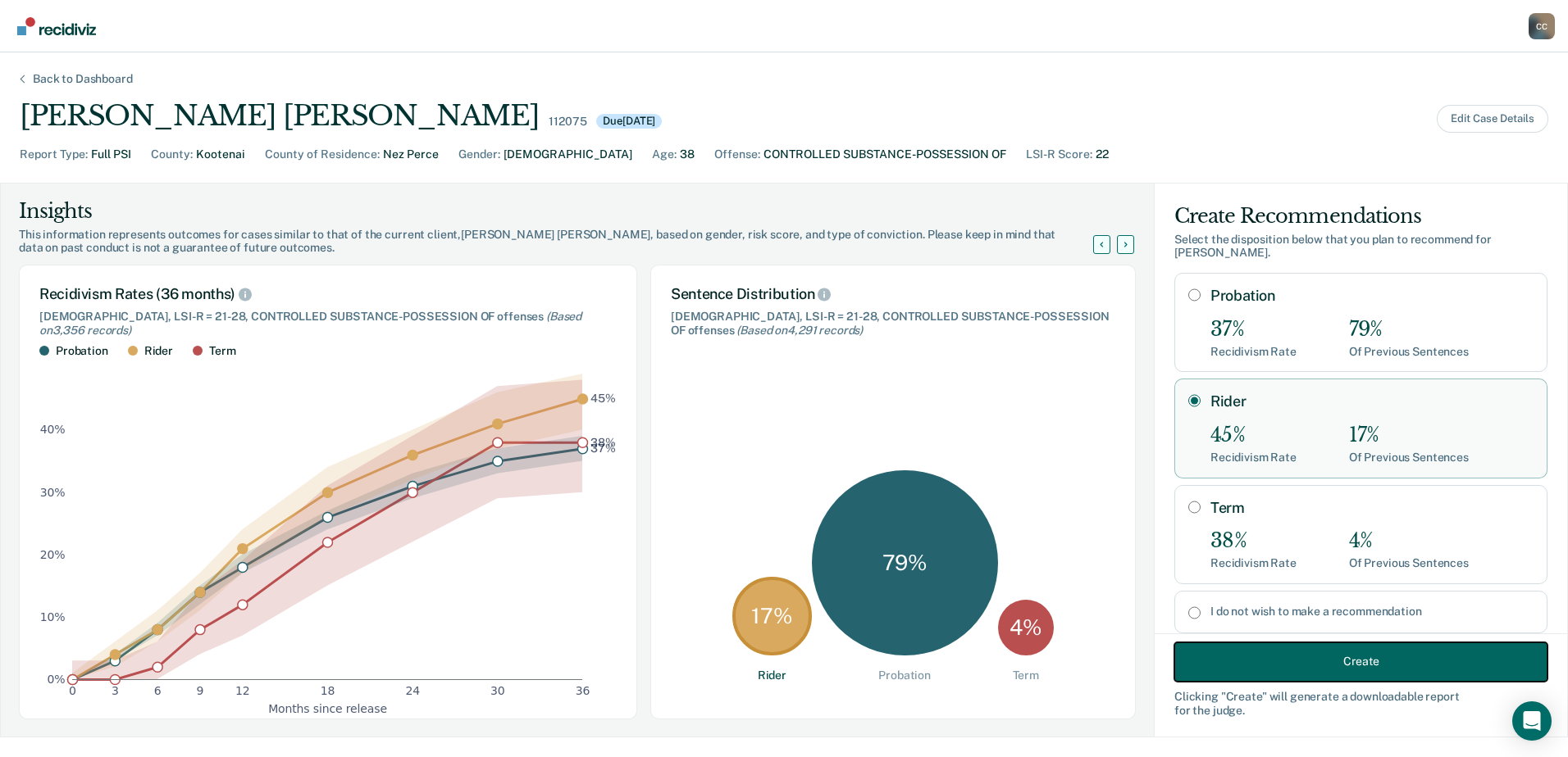
click at [1263, 652] on button "Create" at bounding box center [1361, 661] width 373 height 40
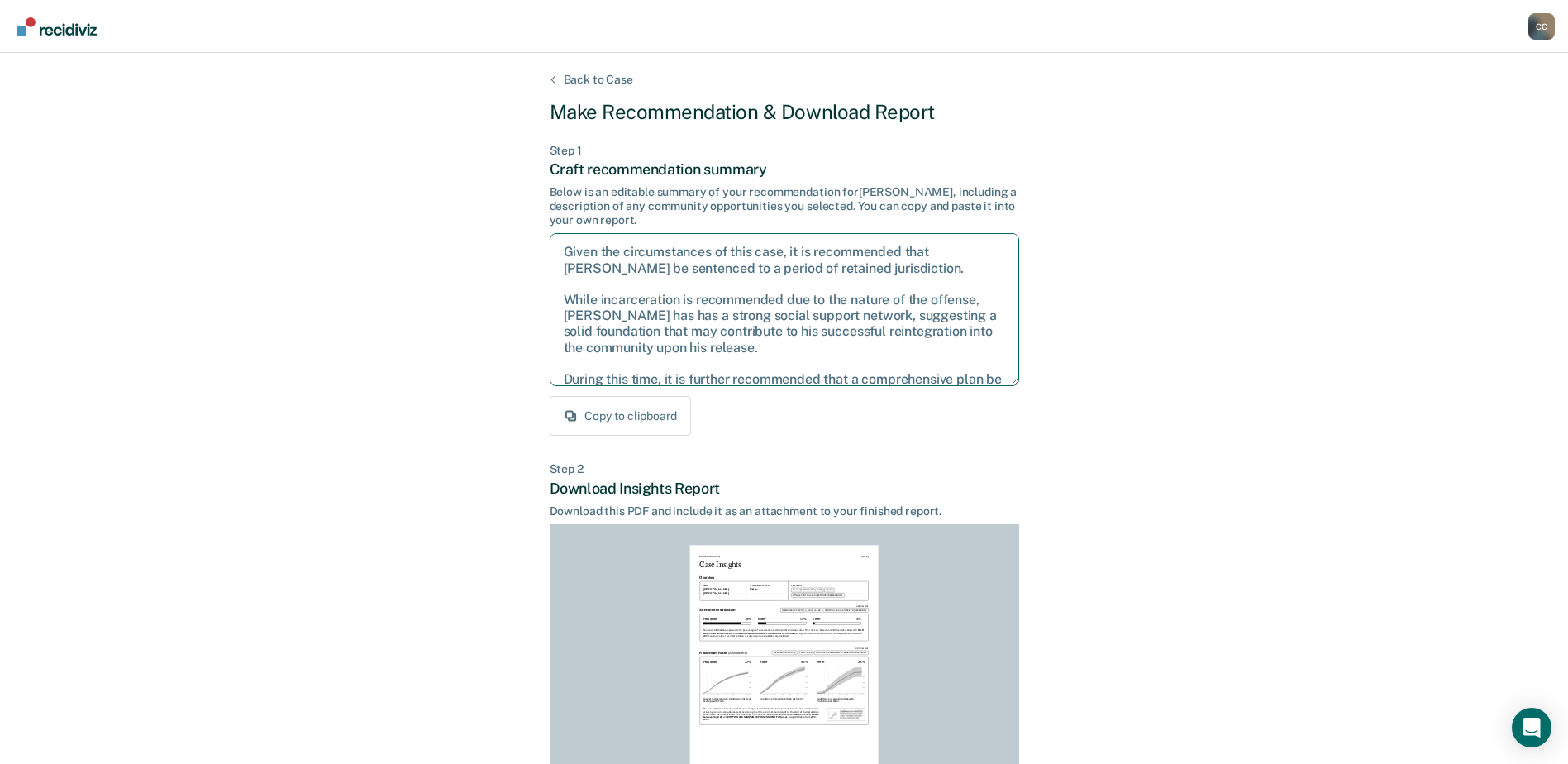
scroll to position [58, 0]
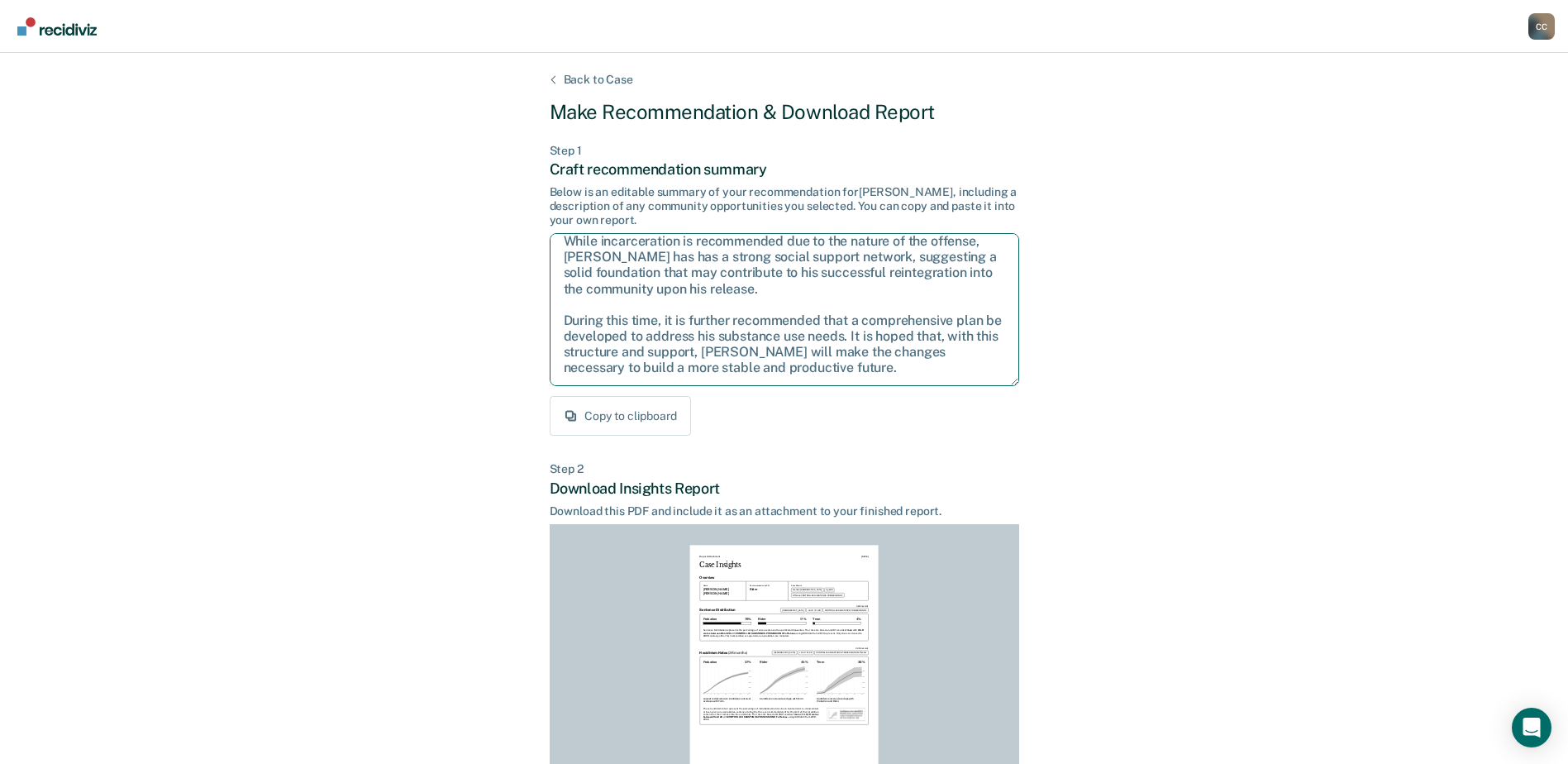
drag, startPoint x: 561, startPoint y: 252, endPoint x: 833, endPoint y: 352, distance: 289.8
click at [972, 433] on div "Step 1 Craft recommendation summary Below is an editable summary of your recomm…" at bounding box center [784, 290] width 469 height 293
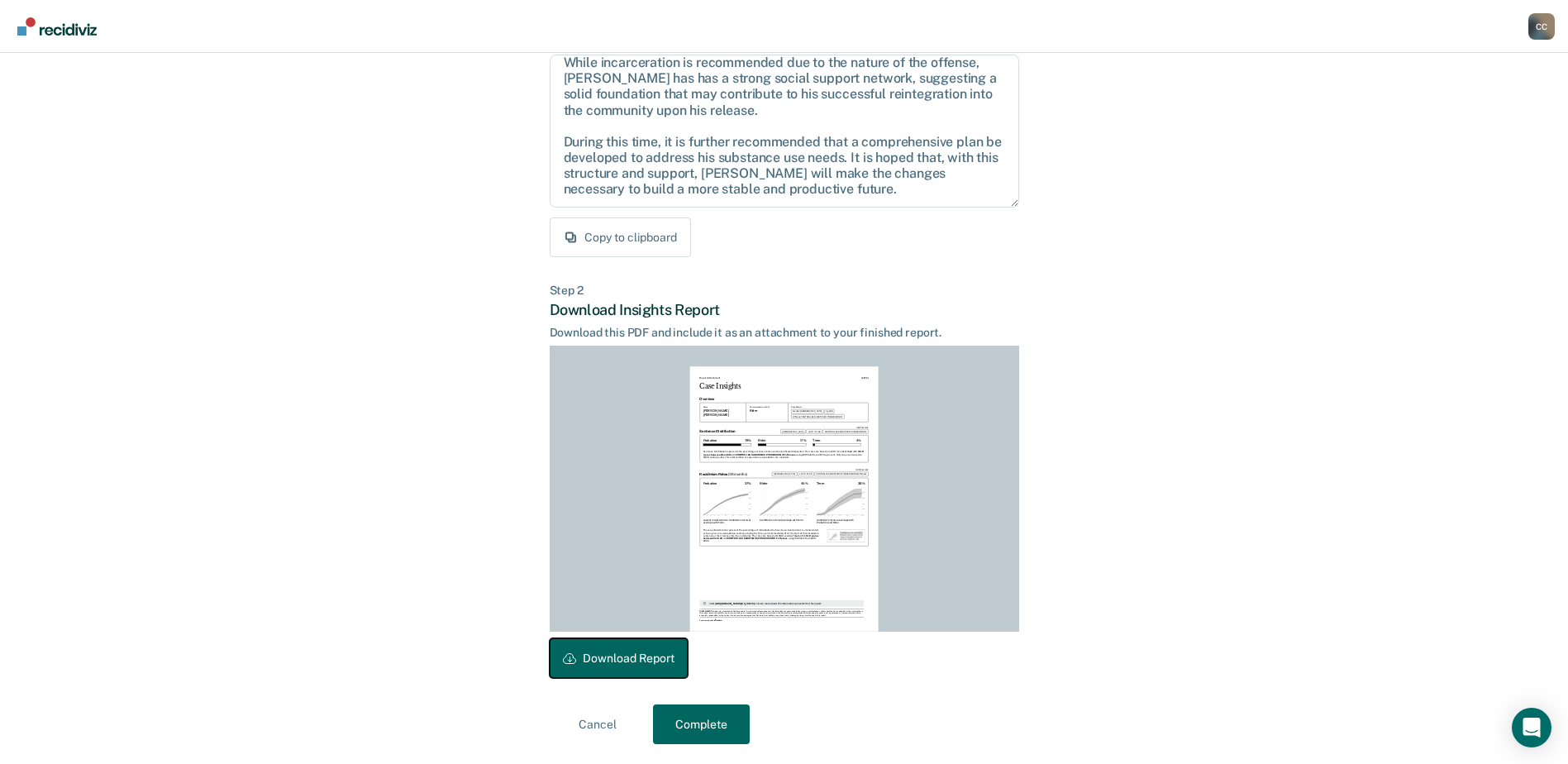
drag, startPoint x: 587, startPoint y: 663, endPoint x: 634, endPoint y: 308, distance: 358.1
click at [587, 663] on button "Download Report" at bounding box center [618, 659] width 138 height 40
drag, startPoint x: 690, startPoint y: 728, endPoint x: 643, endPoint y: 477, distance: 255.4
click at [690, 727] on button "Complete" at bounding box center [701, 725] width 97 height 40
